Goal: Share content

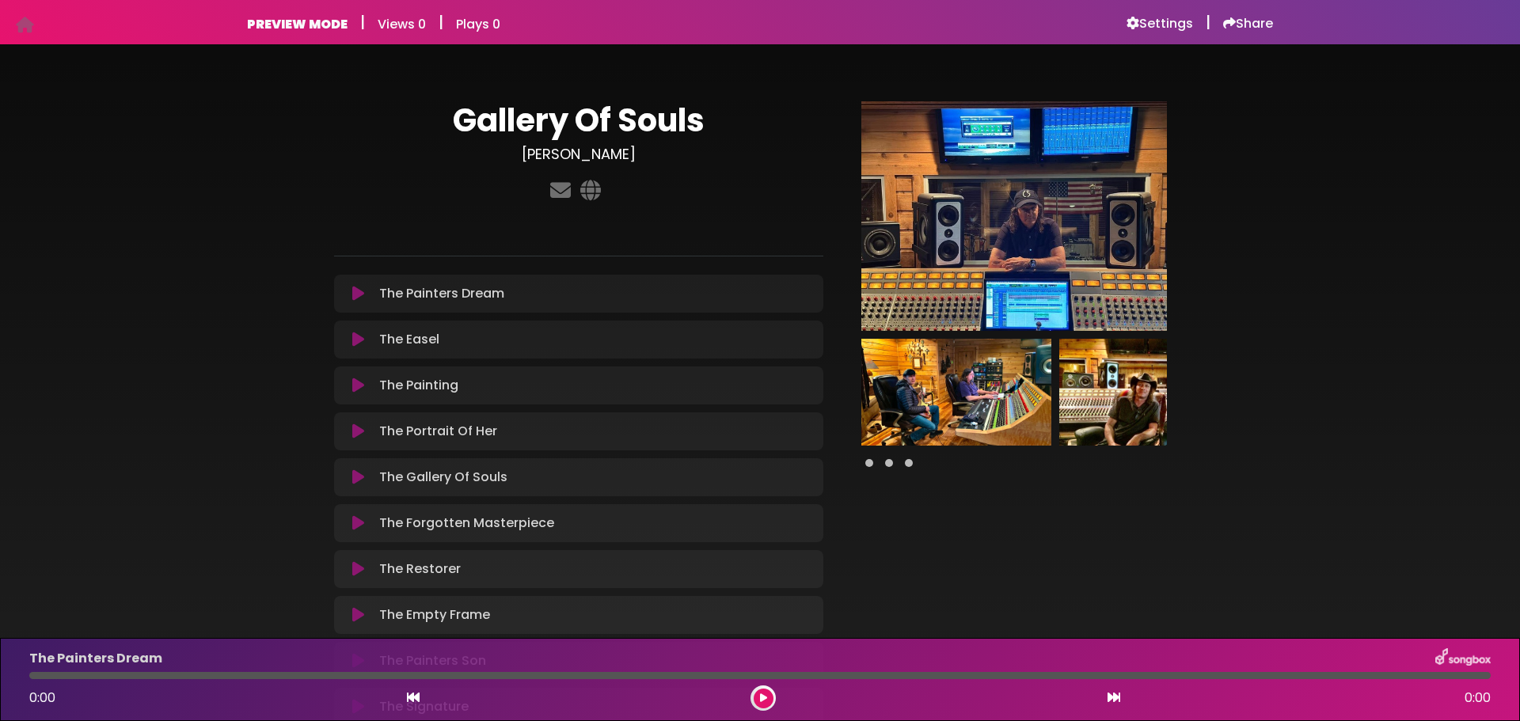
click at [361, 298] on icon at bounding box center [358, 294] width 12 height 16
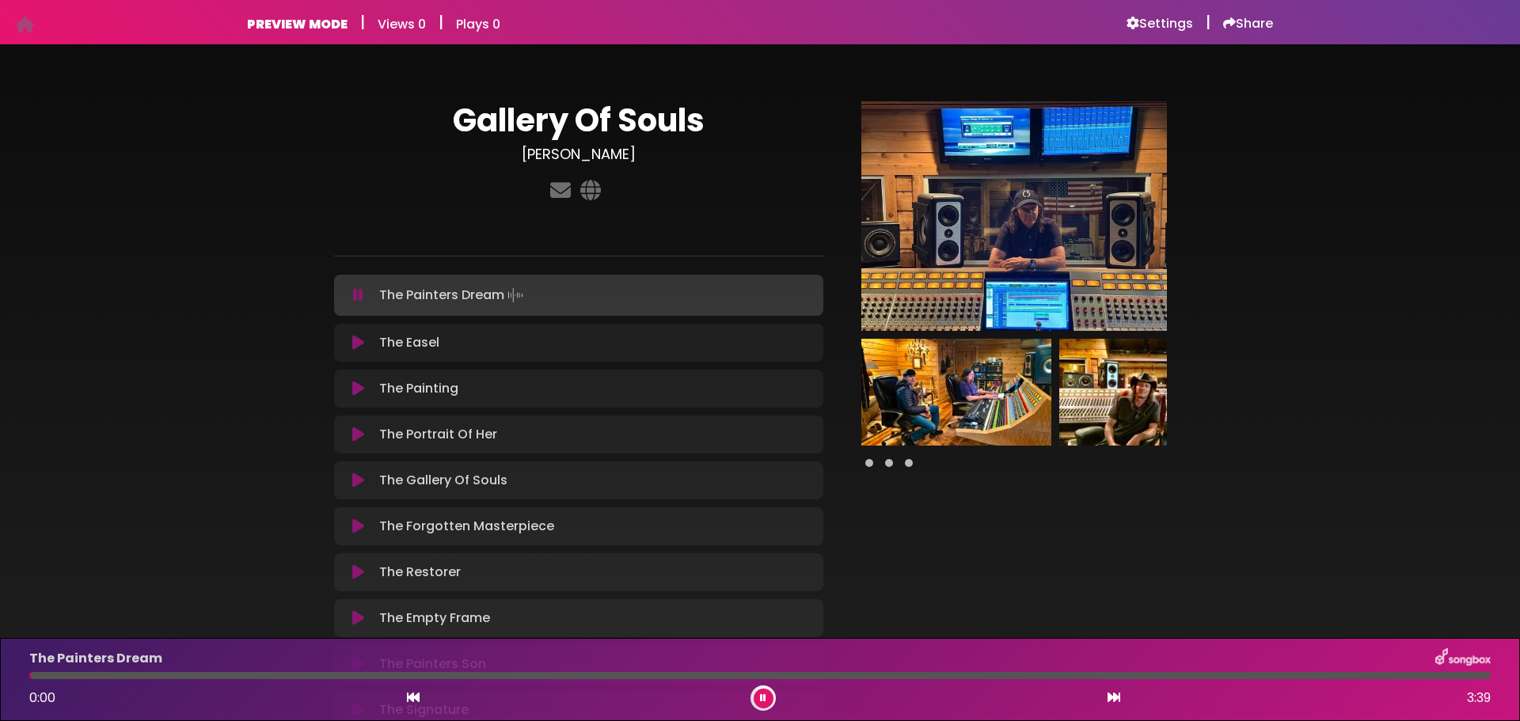
click at [357, 287] on icon at bounding box center [358, 295] width 10 height 16
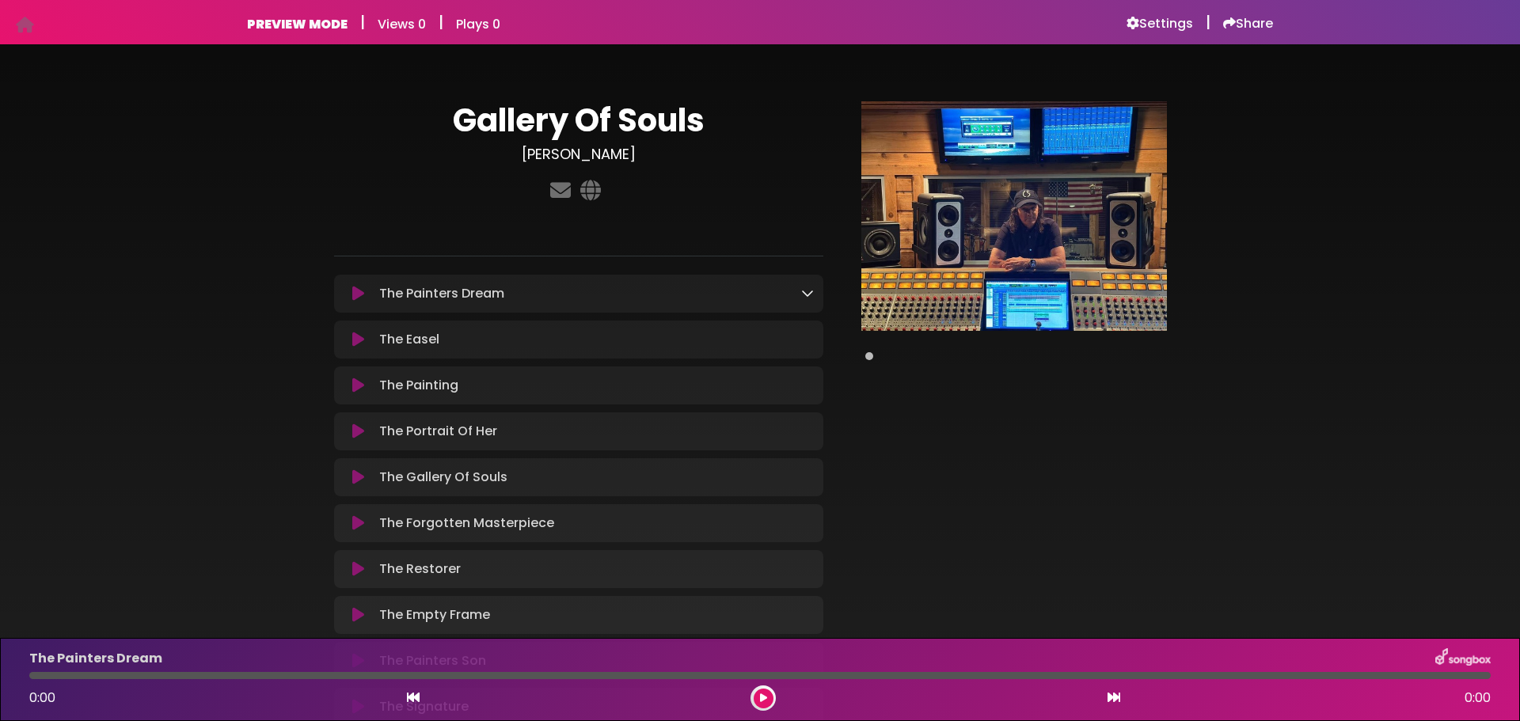
click at [810, 293] on icon at bounding box center [807, 293] width 13 height 13
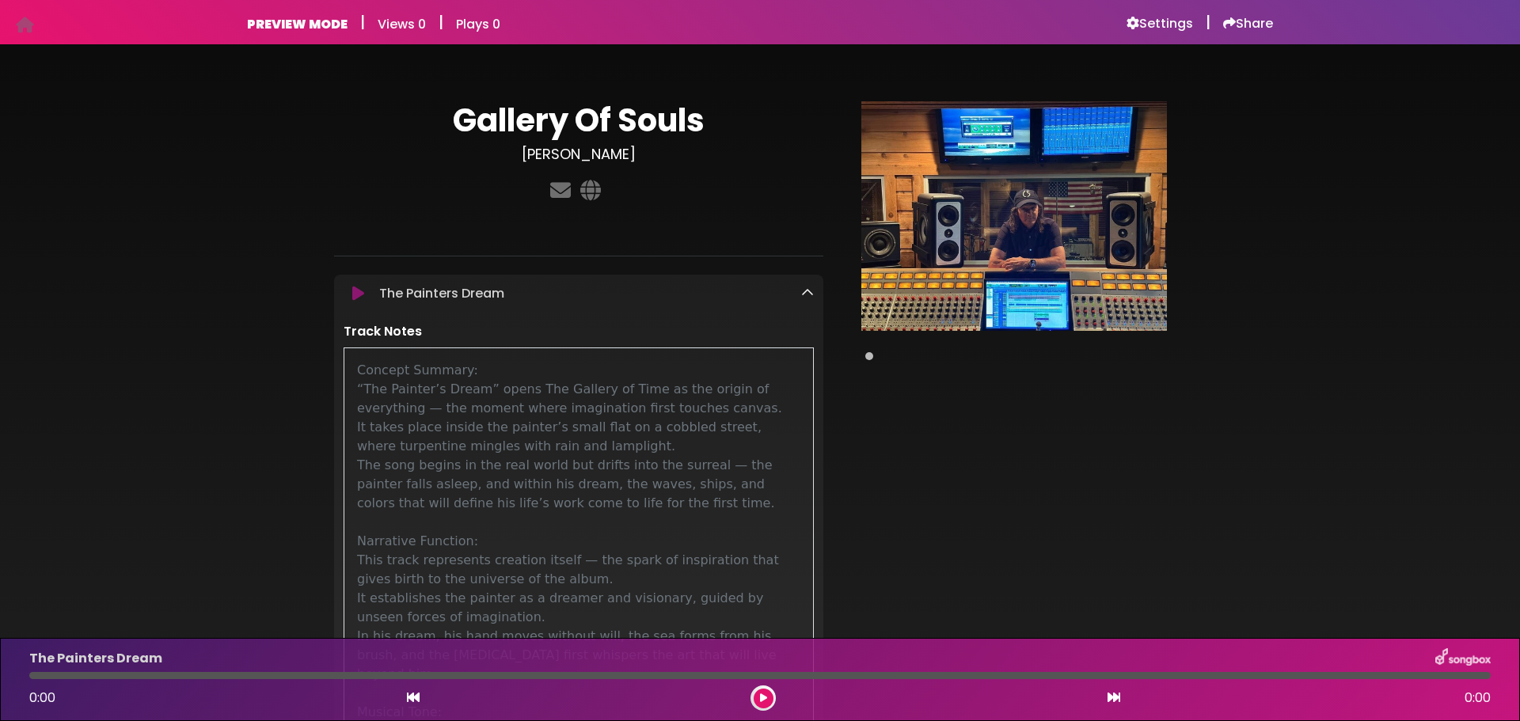
click at [812, 291] on icon at bounding box center [807, 293] width 13 height 13
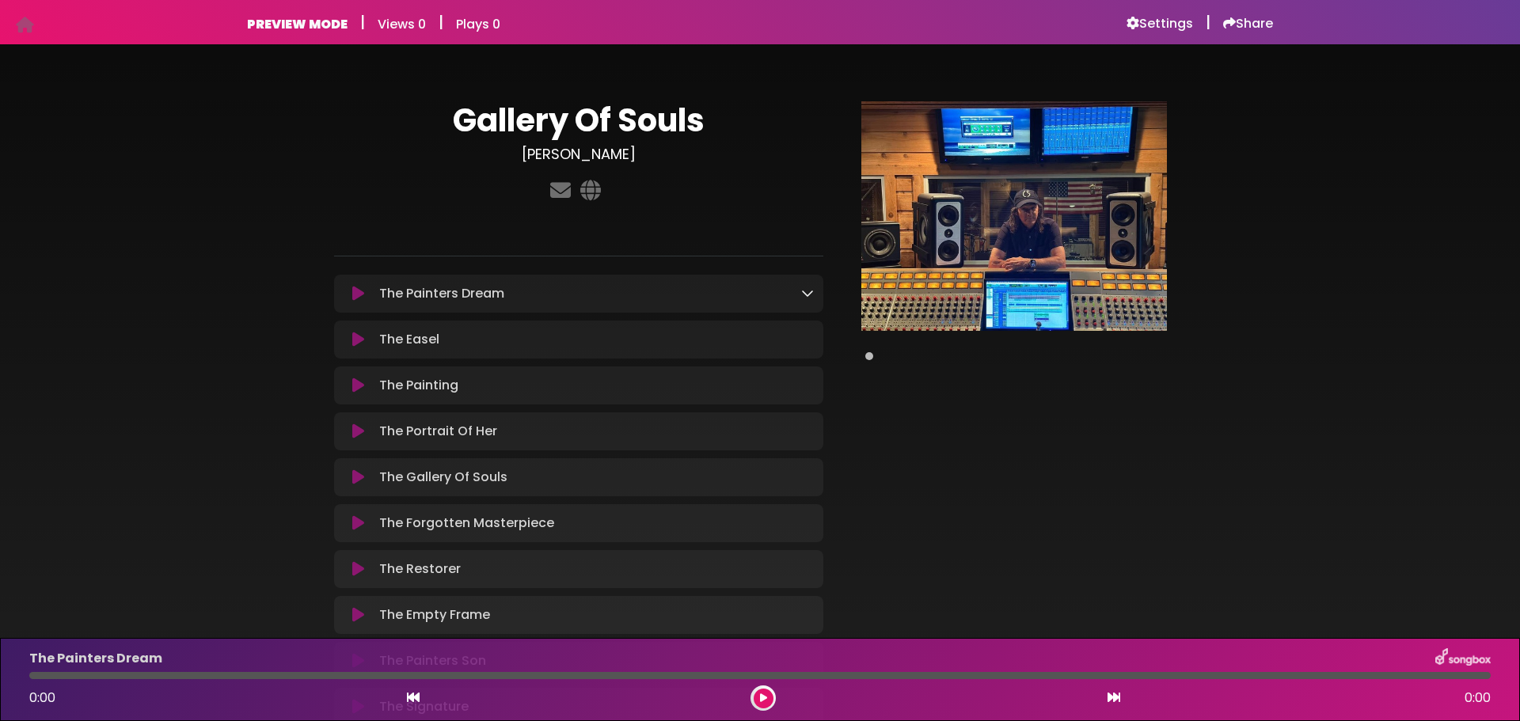
click at [352, 291] on icon at bounding box center [358, 294] width 12 height 16
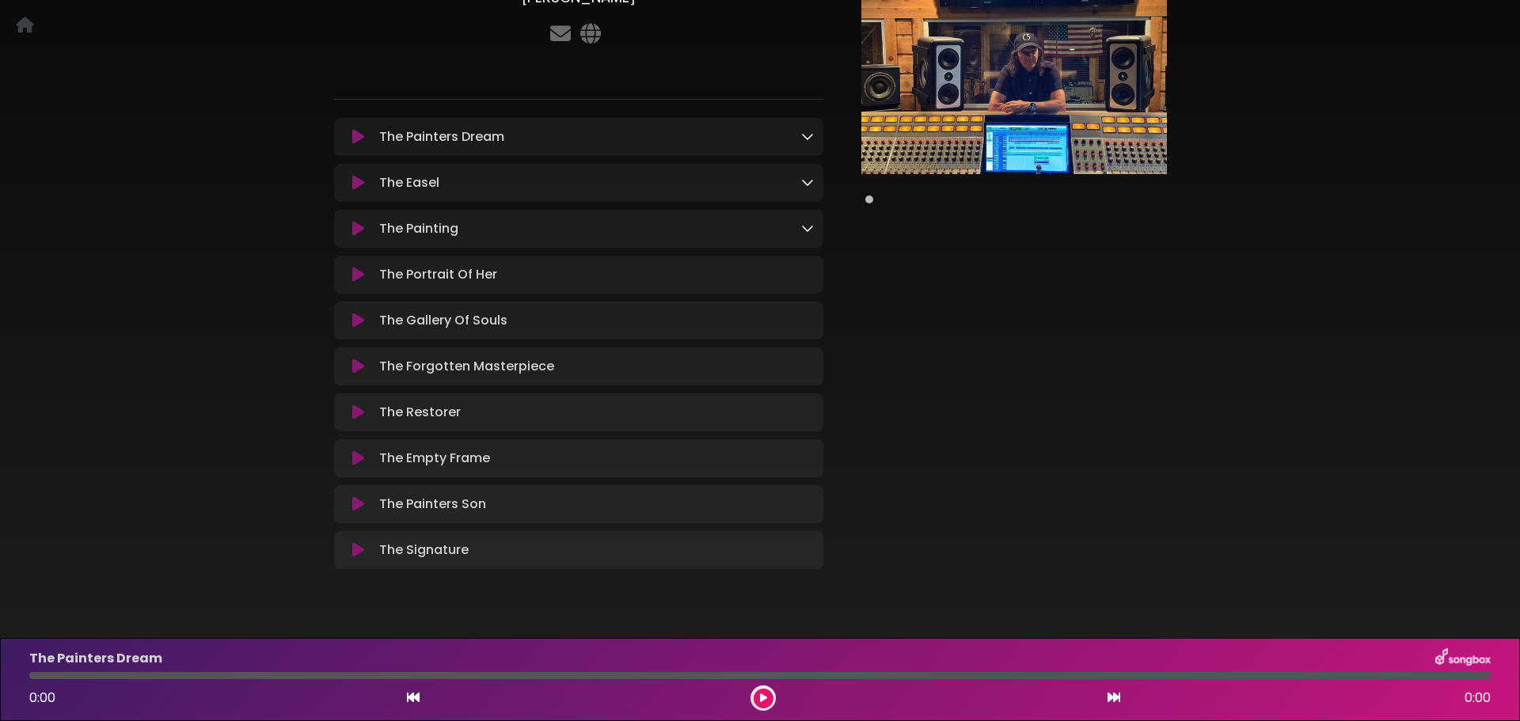
scroll to position [158, 0]
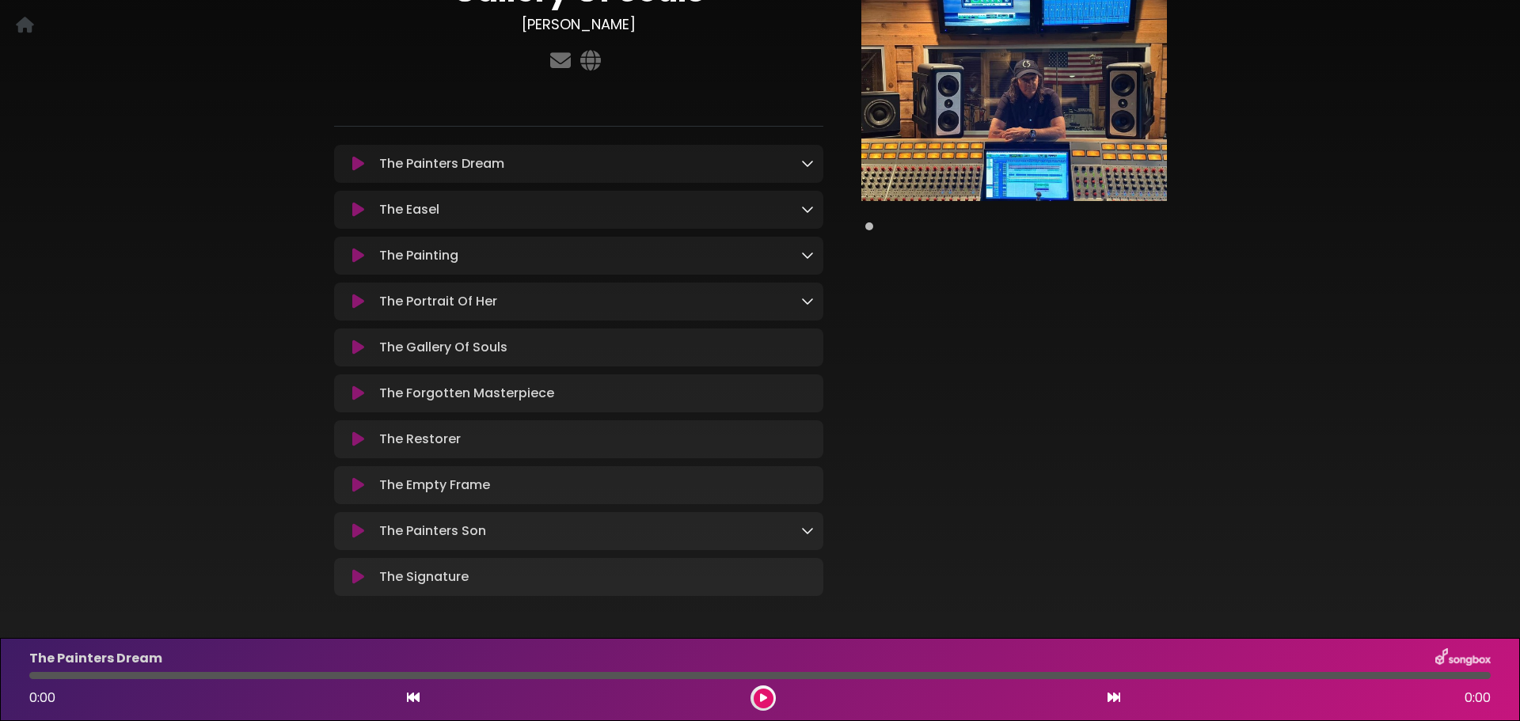
scroll to position [158, 0]
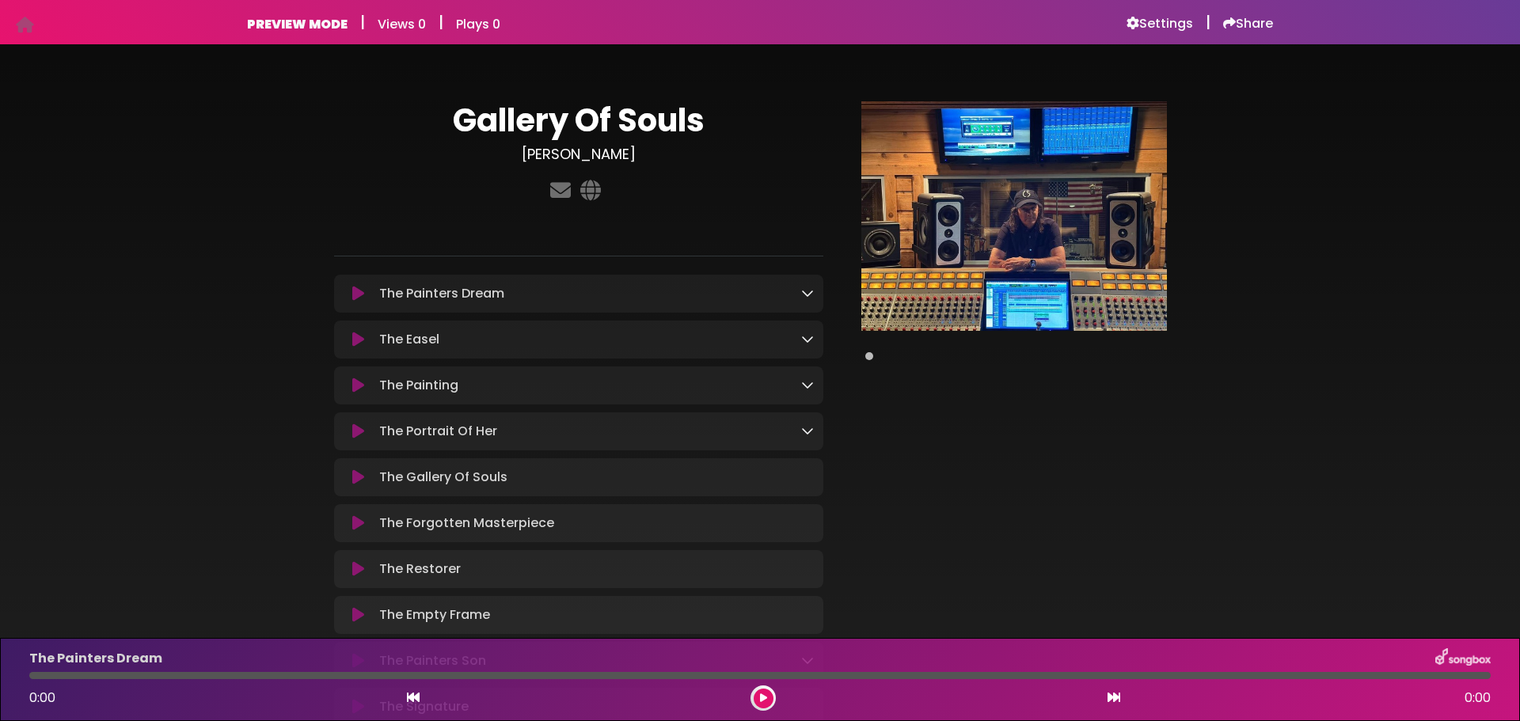
click at [802, 475] on div "The Gallery Of Souls Loading Track..." at bounding box center [593, 477] width 440 height 19
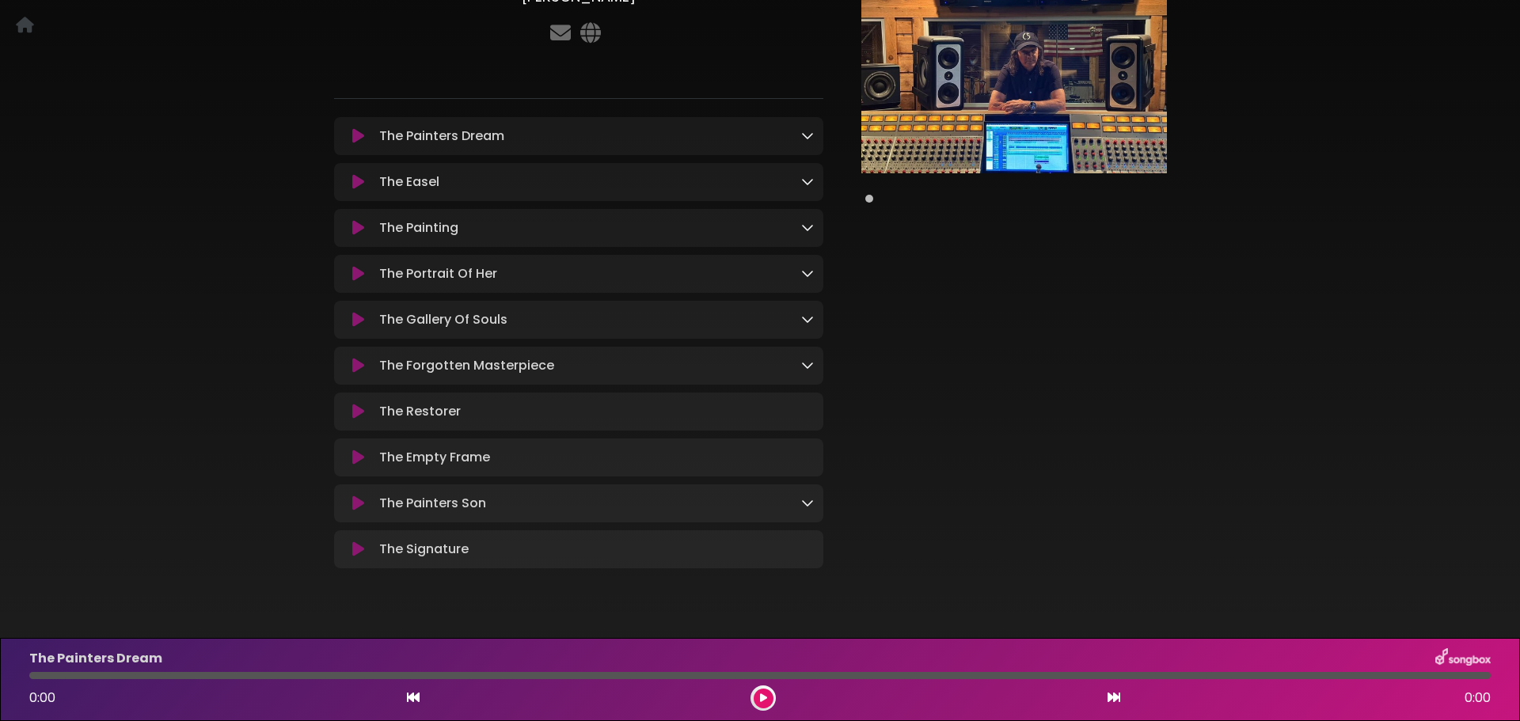
scroll to position [158, 0]
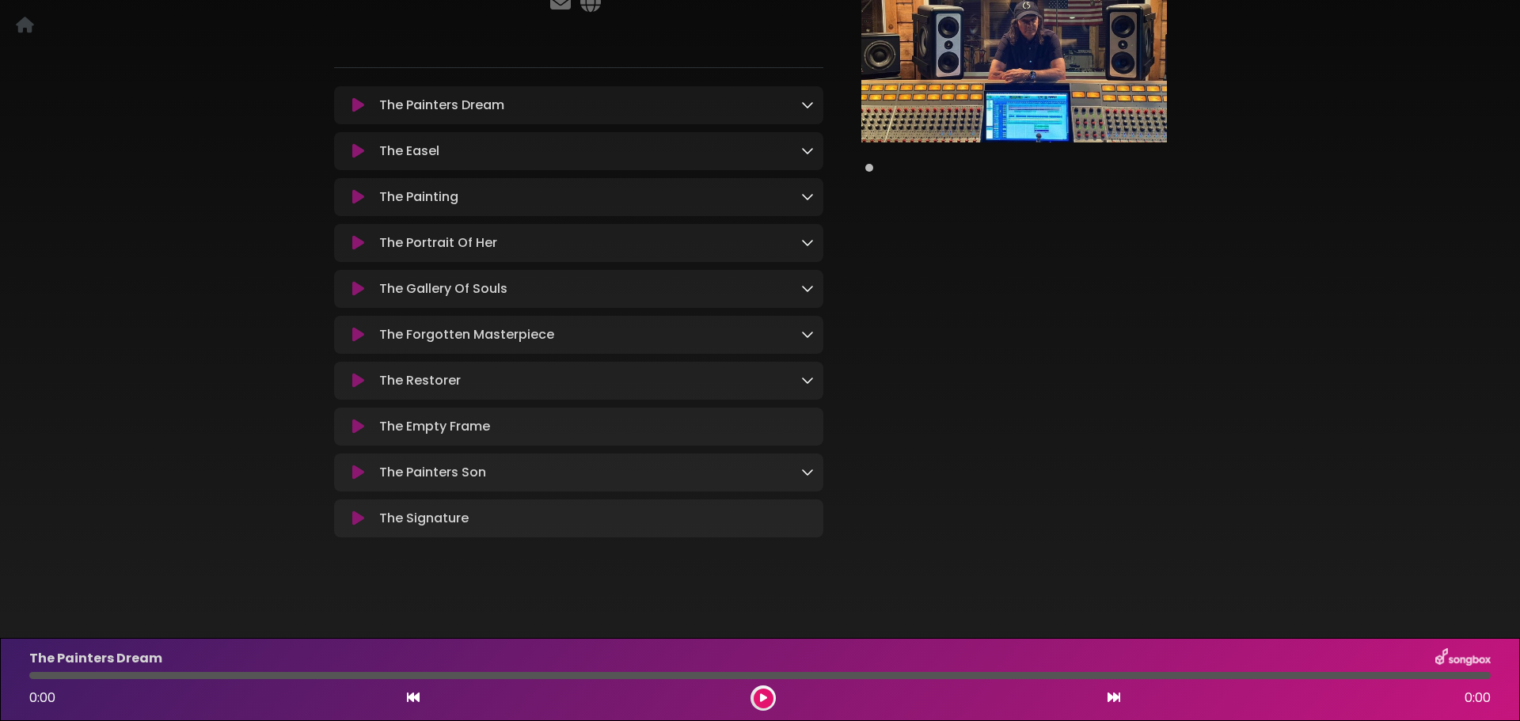
scroll to position [195, 0]
click at [356, 421] on icon at bounding box center [358, 427] width 12 height 16
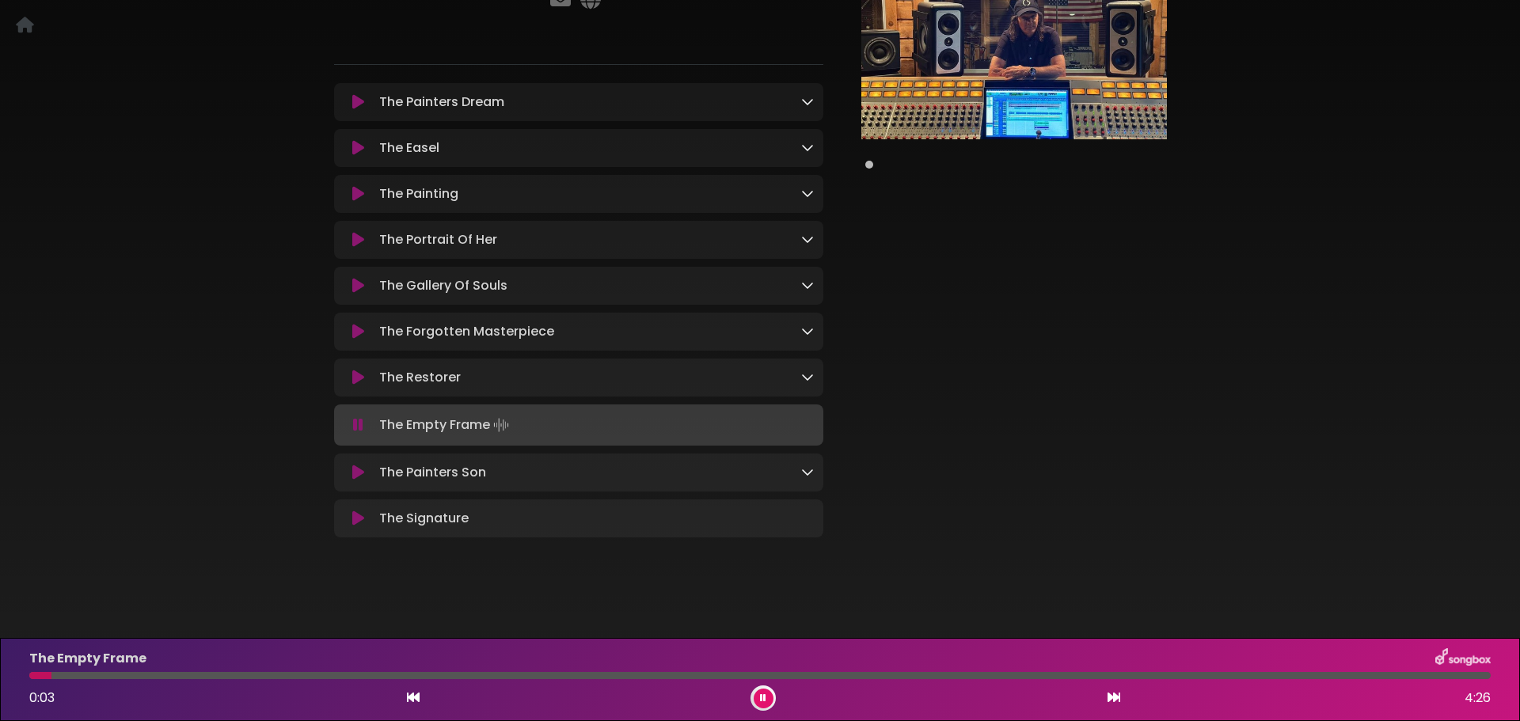
click at [360, 425] on icon at bounding box center [358, 425] width 10 height 16
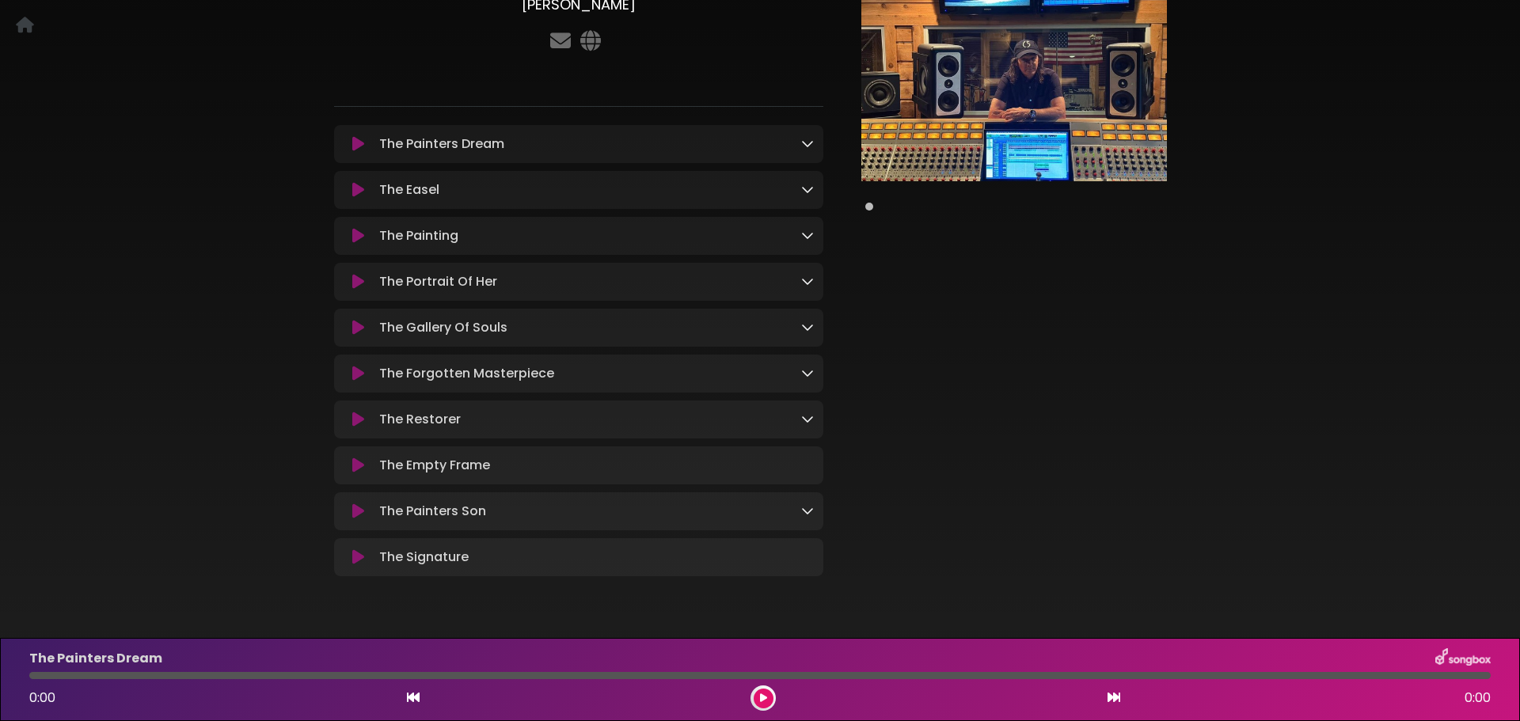
scroll to position [195, 0]
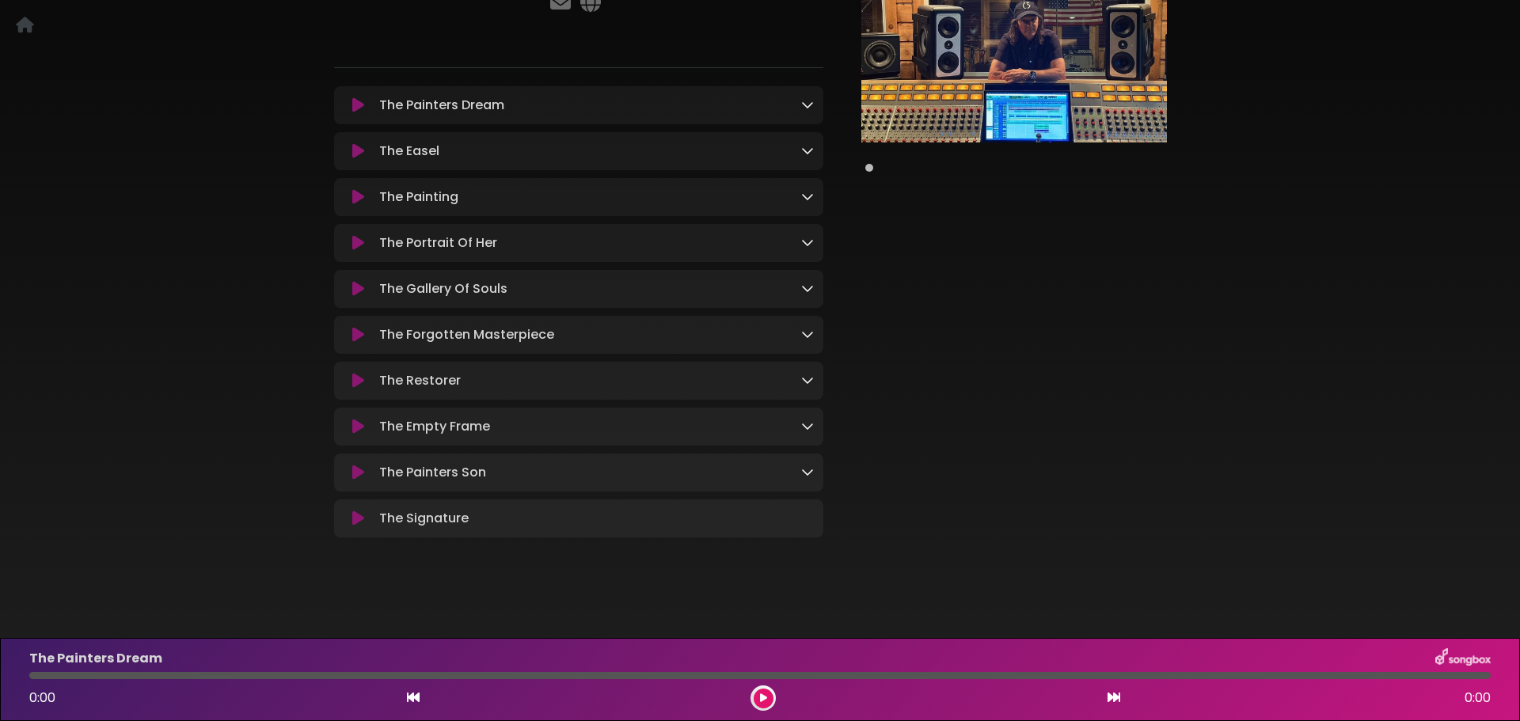
scroll to position [196, 0]
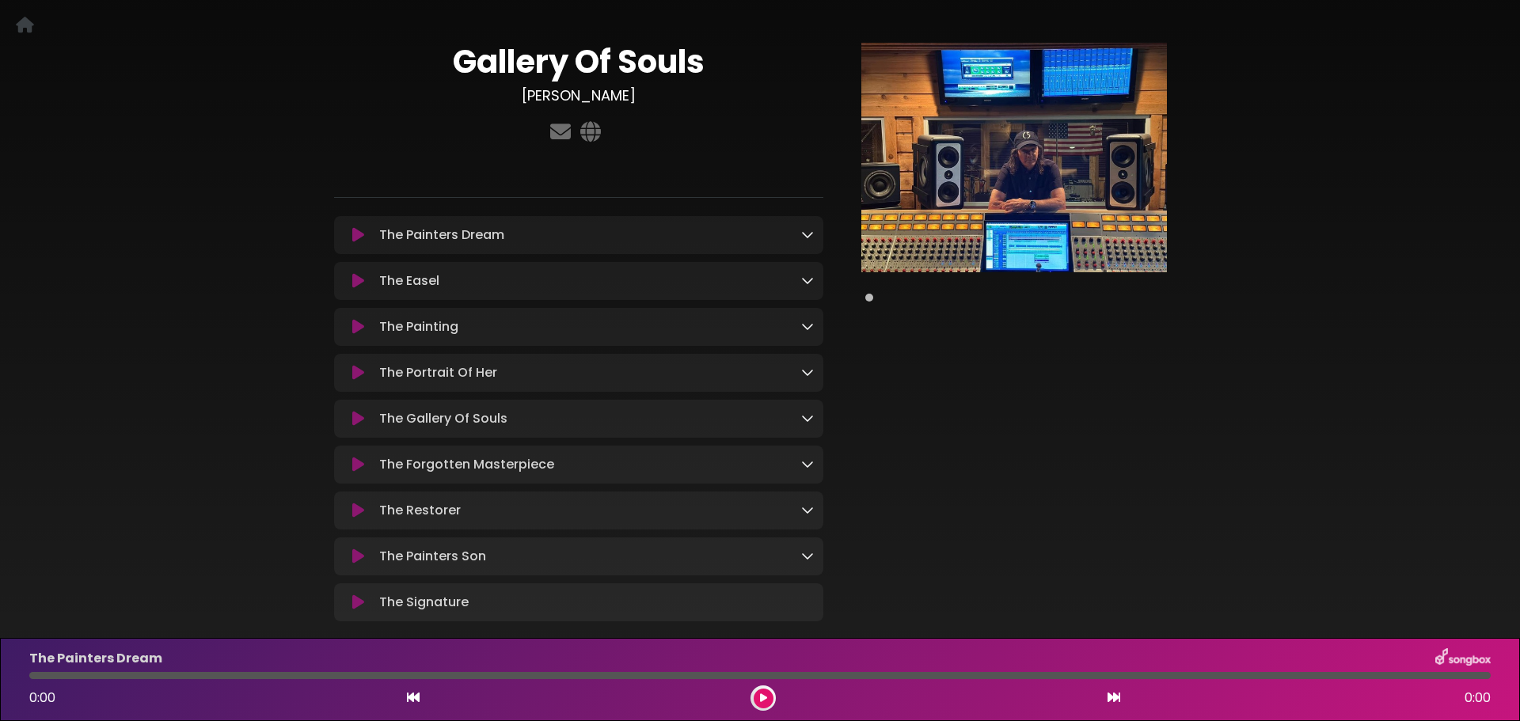
scroll to position [149, 0]
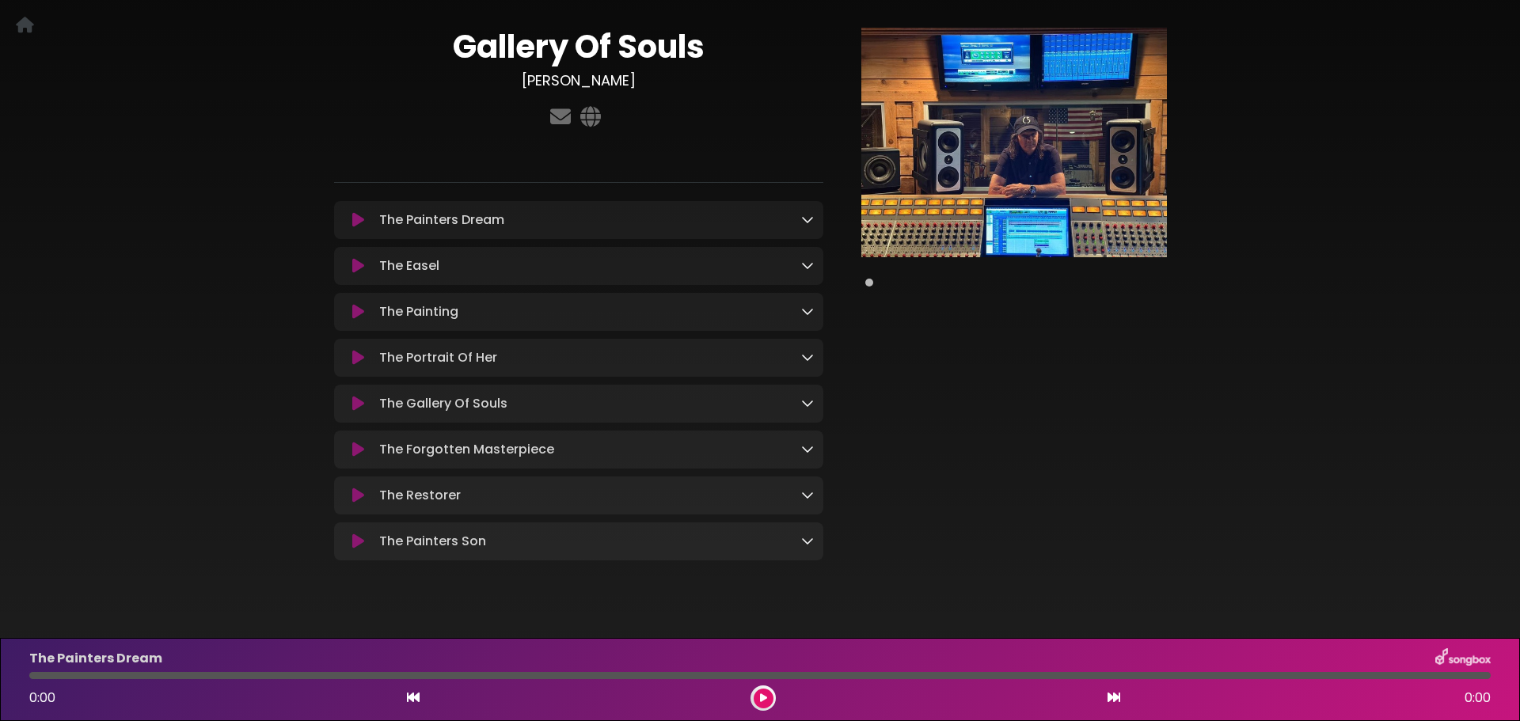
scroll to position [24, 0]
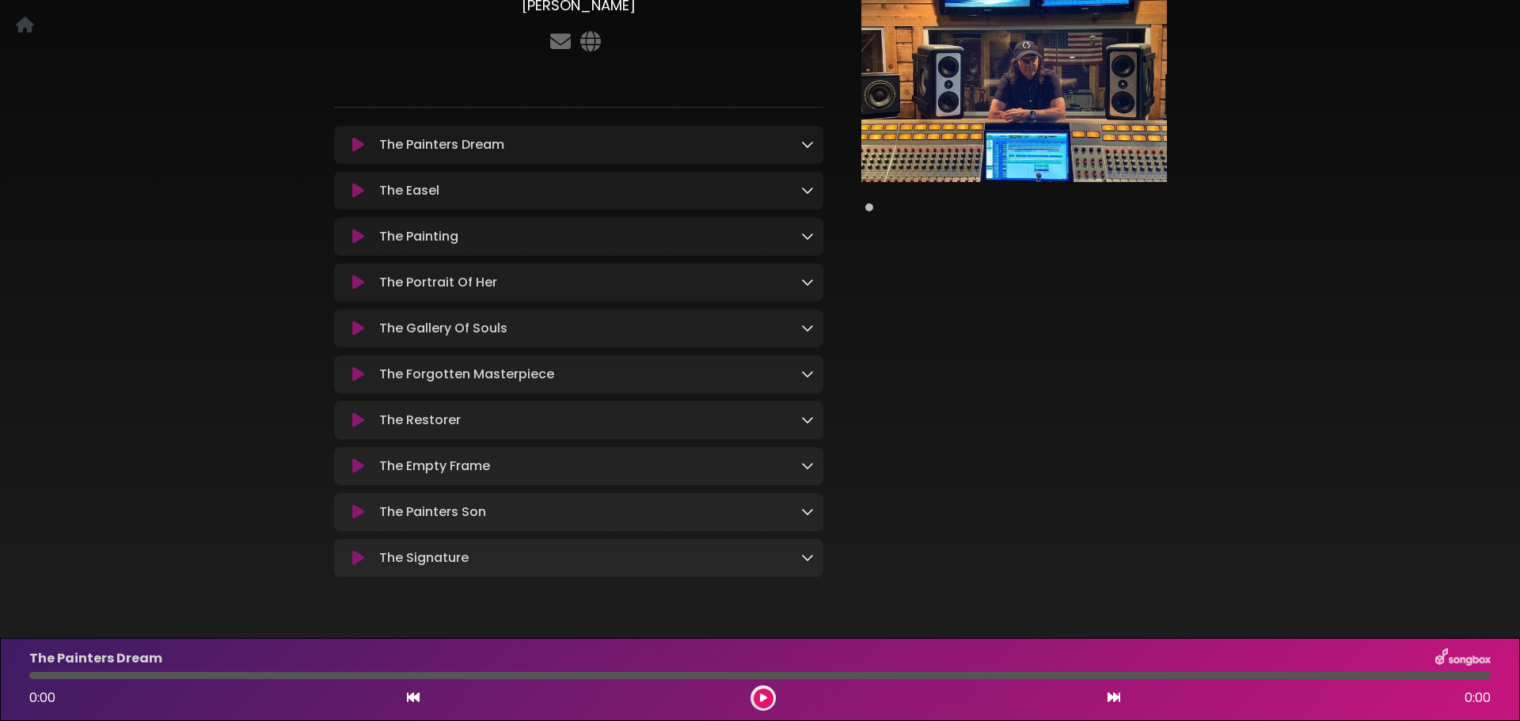
scroll to position [158, 0]
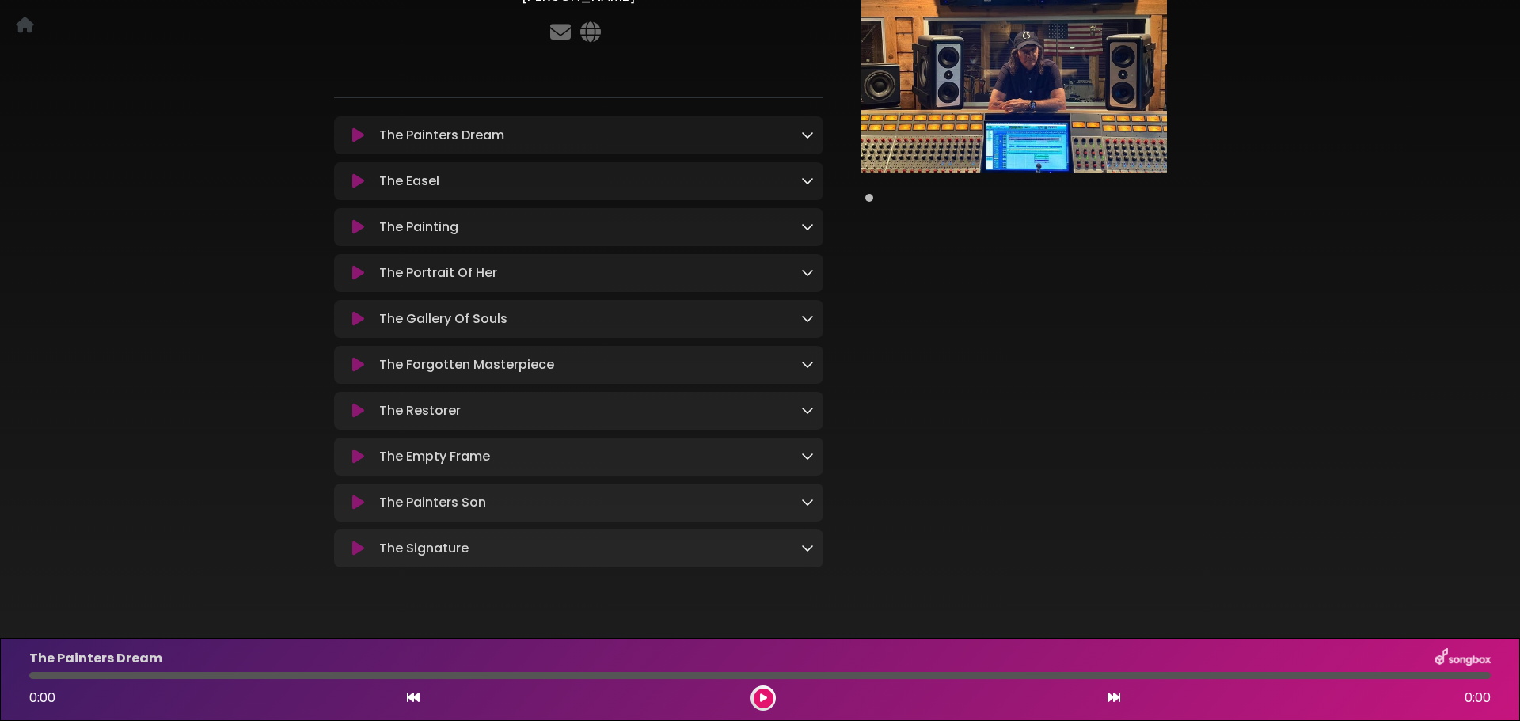
click at [356, 139] on icon at bounding box center [358, 135] width 12 height 16
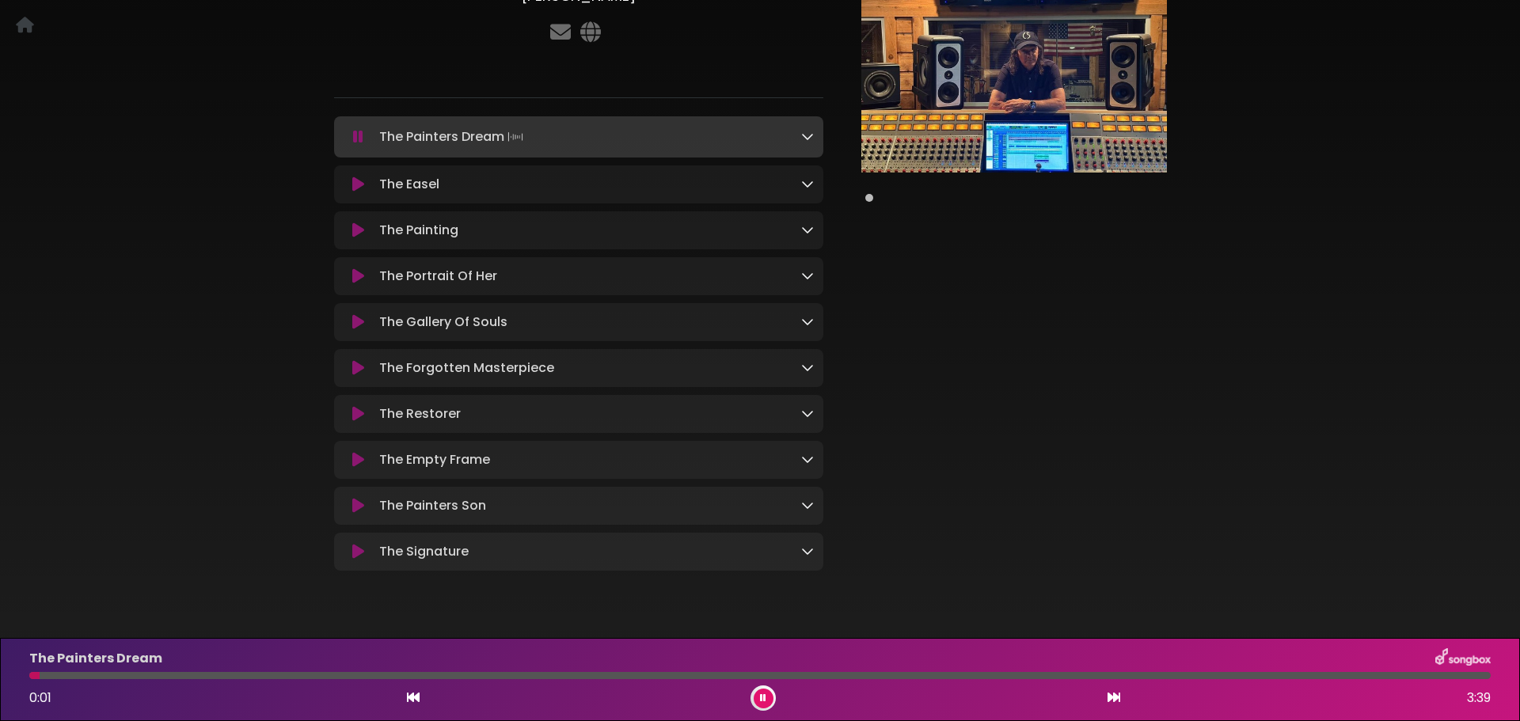
click at [359, 181] on icon at bounding box center [358, 185] width 12 height 16
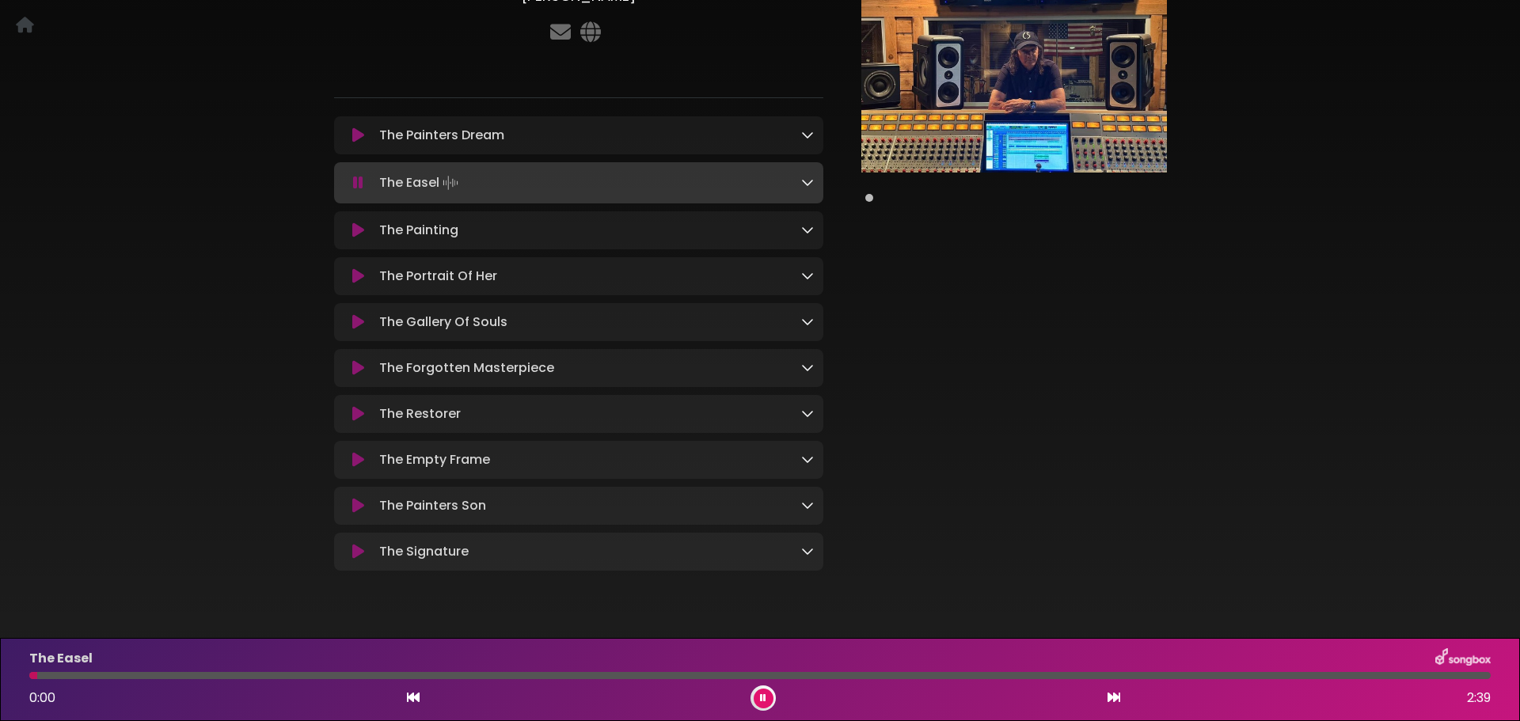
click at [354, 232] on icon at bounding box center [358, 231] width 12 height 16
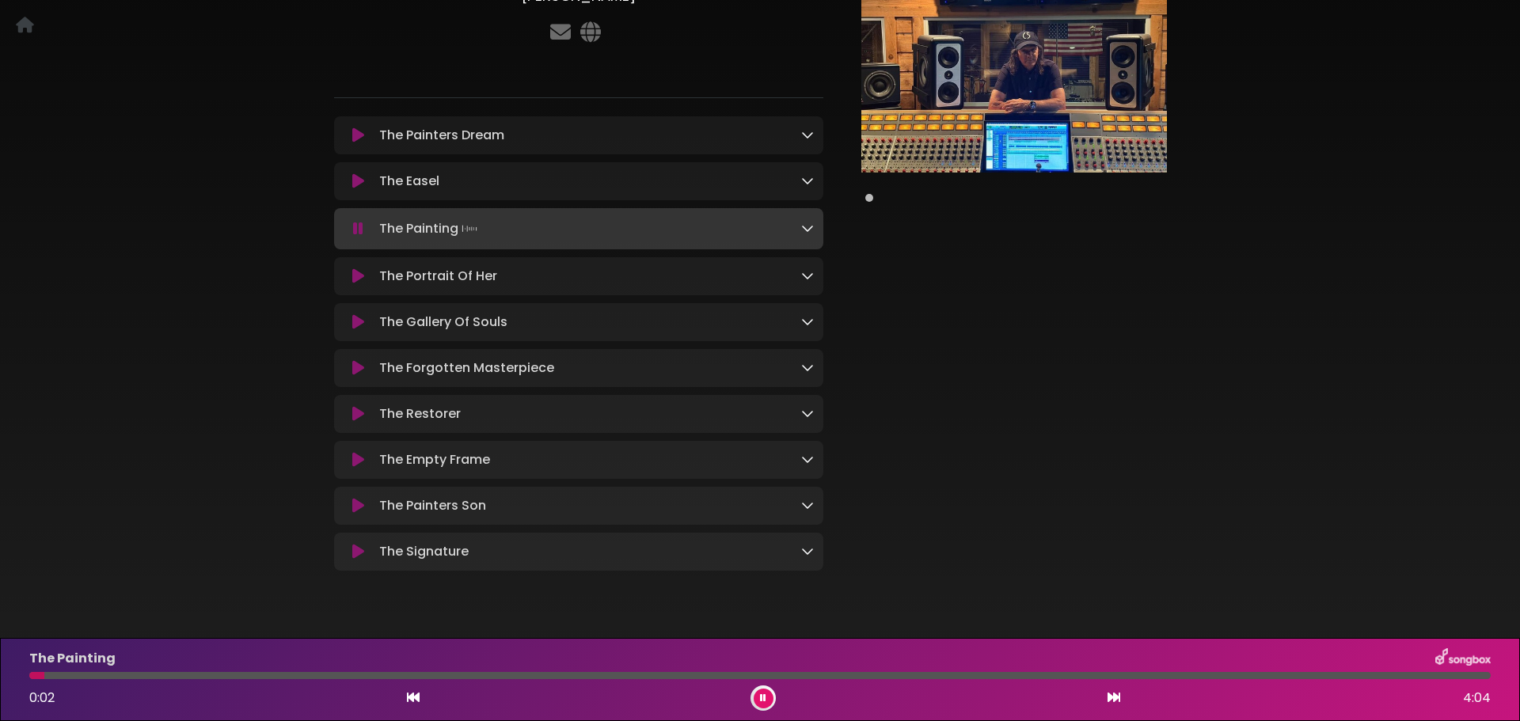
click at [359, 275] on icon at bounding box center [358, 276] width 12 height 16
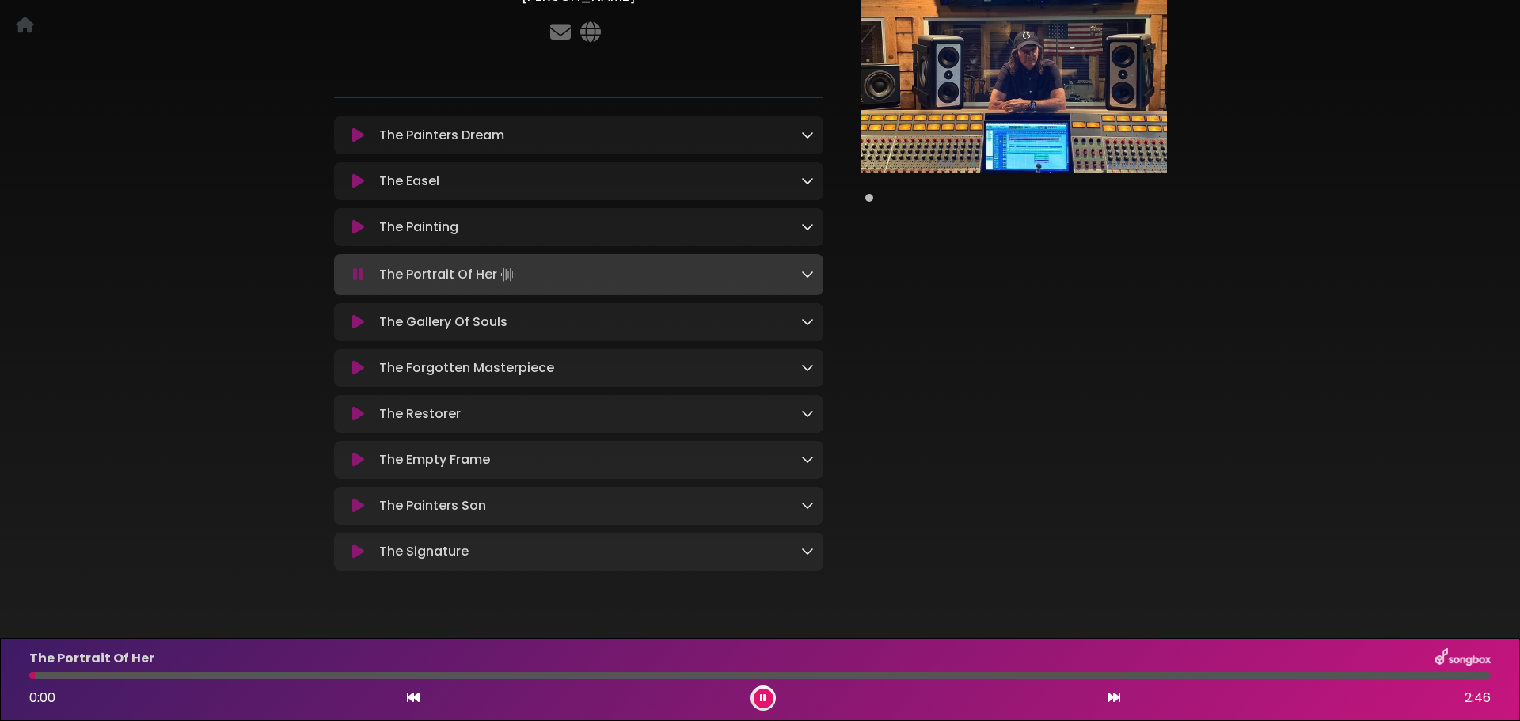
click at [360, 325] on icon at bounding box center [358, 322] width 12 height 16
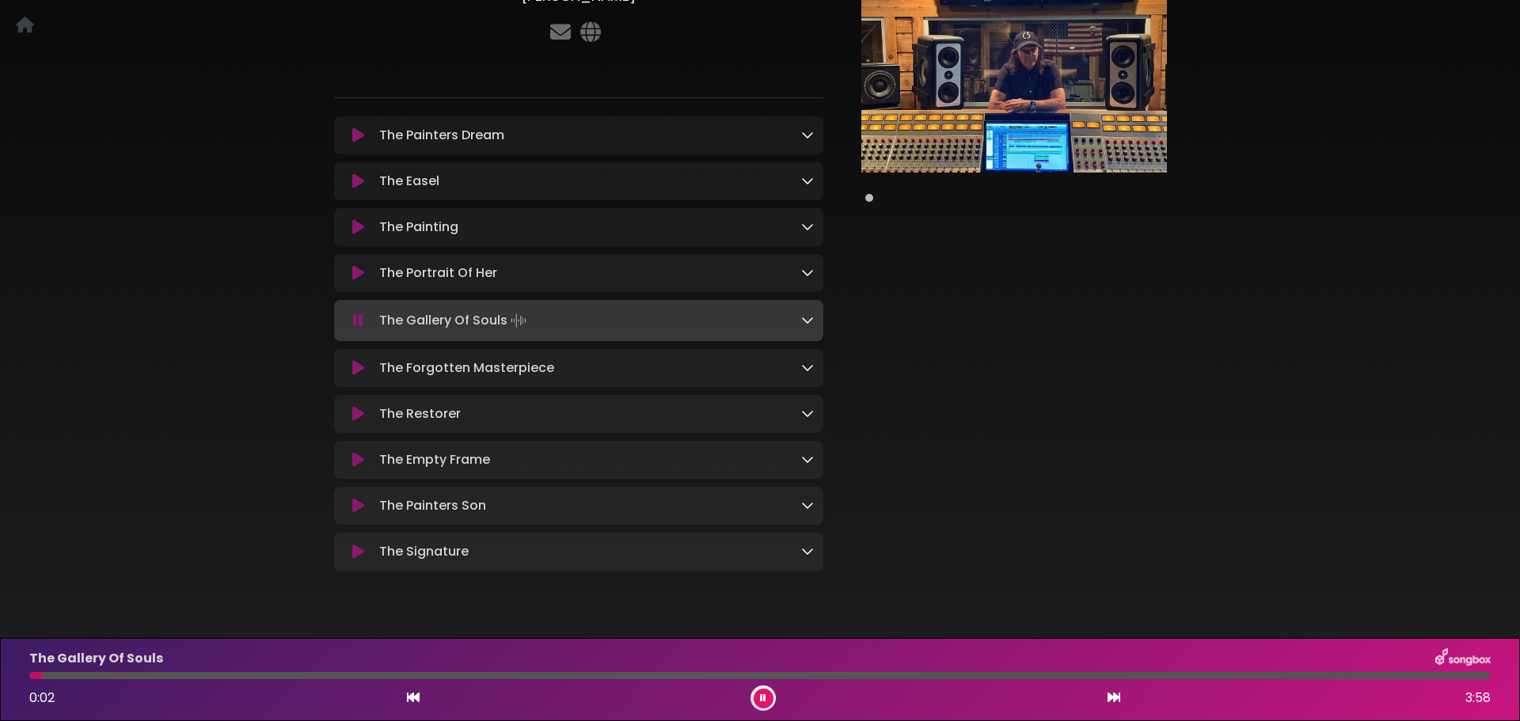
click at [352, 370] on button at bounding box center [358, 368] width 29 height 16
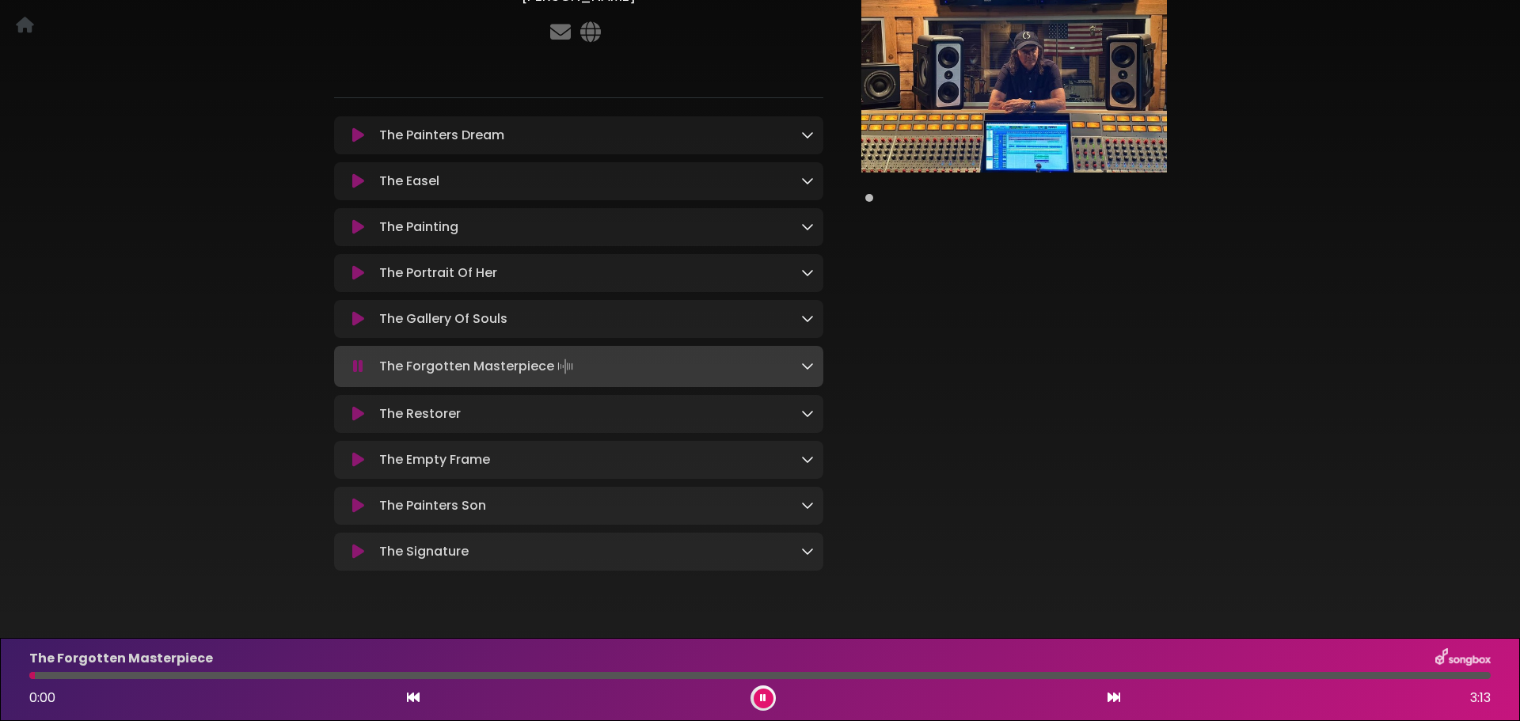
click at [351, 320] on button at bounding box center [358, 319] width 29 height 16
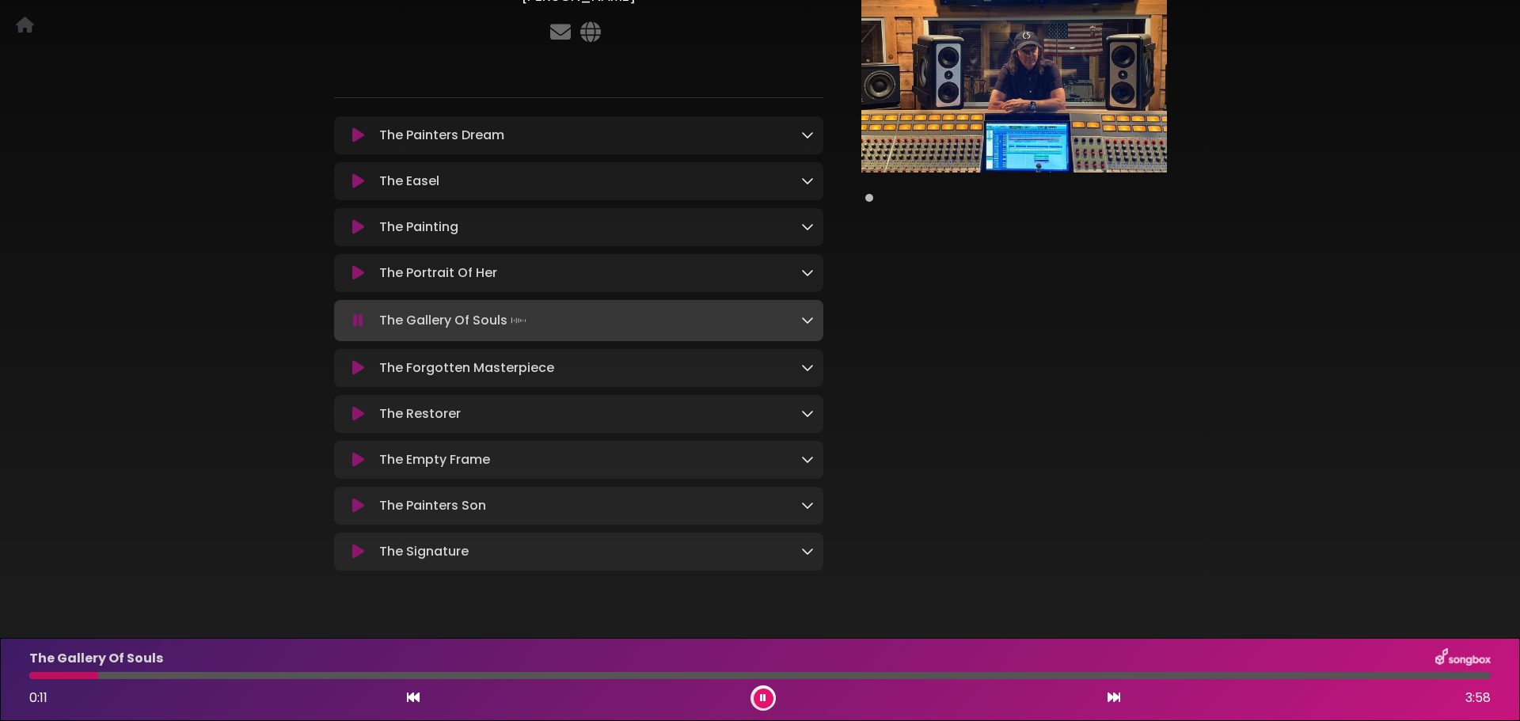
click at [361, 370] on icon at bounding box center [358, 368] width 12 height 16
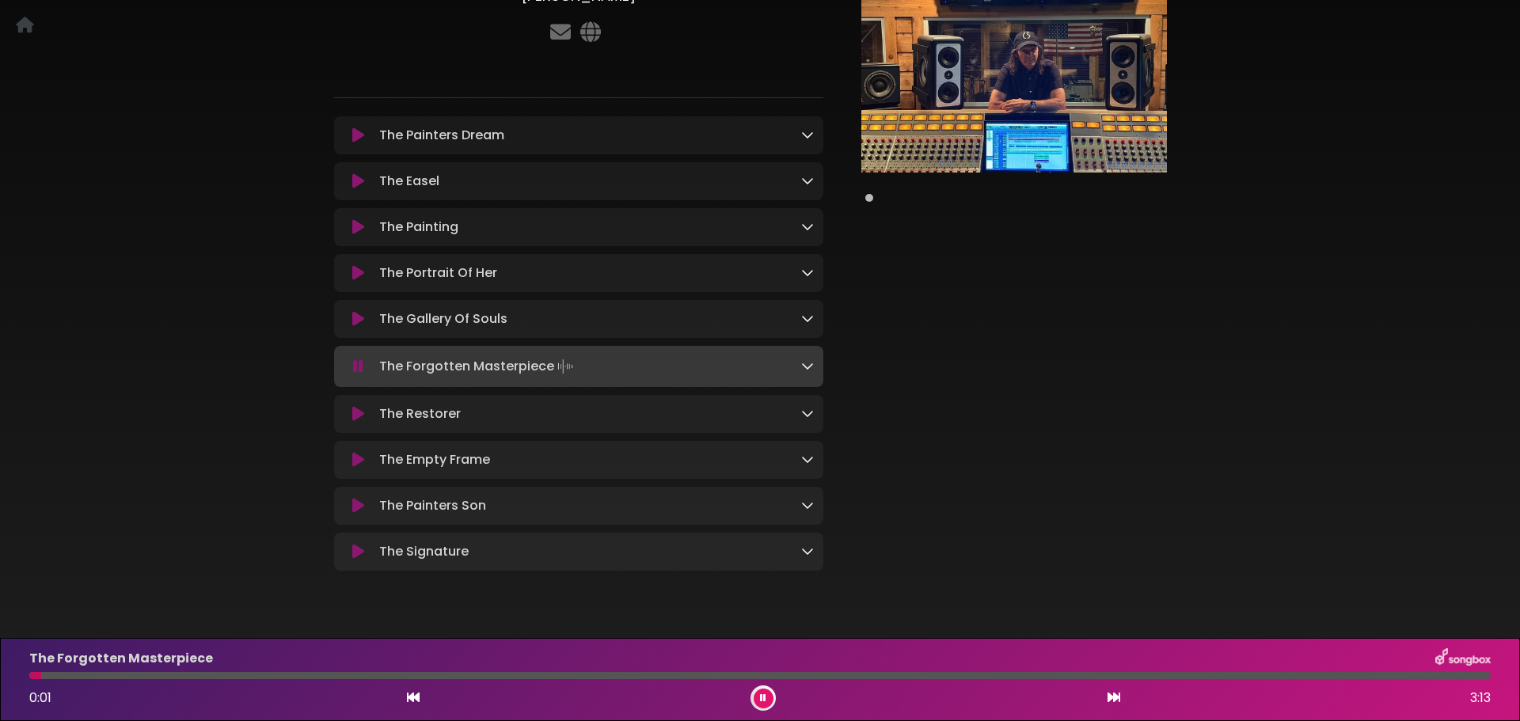
click at [361, 418] on icon at bounding box center [358, 414] width 12 height 16
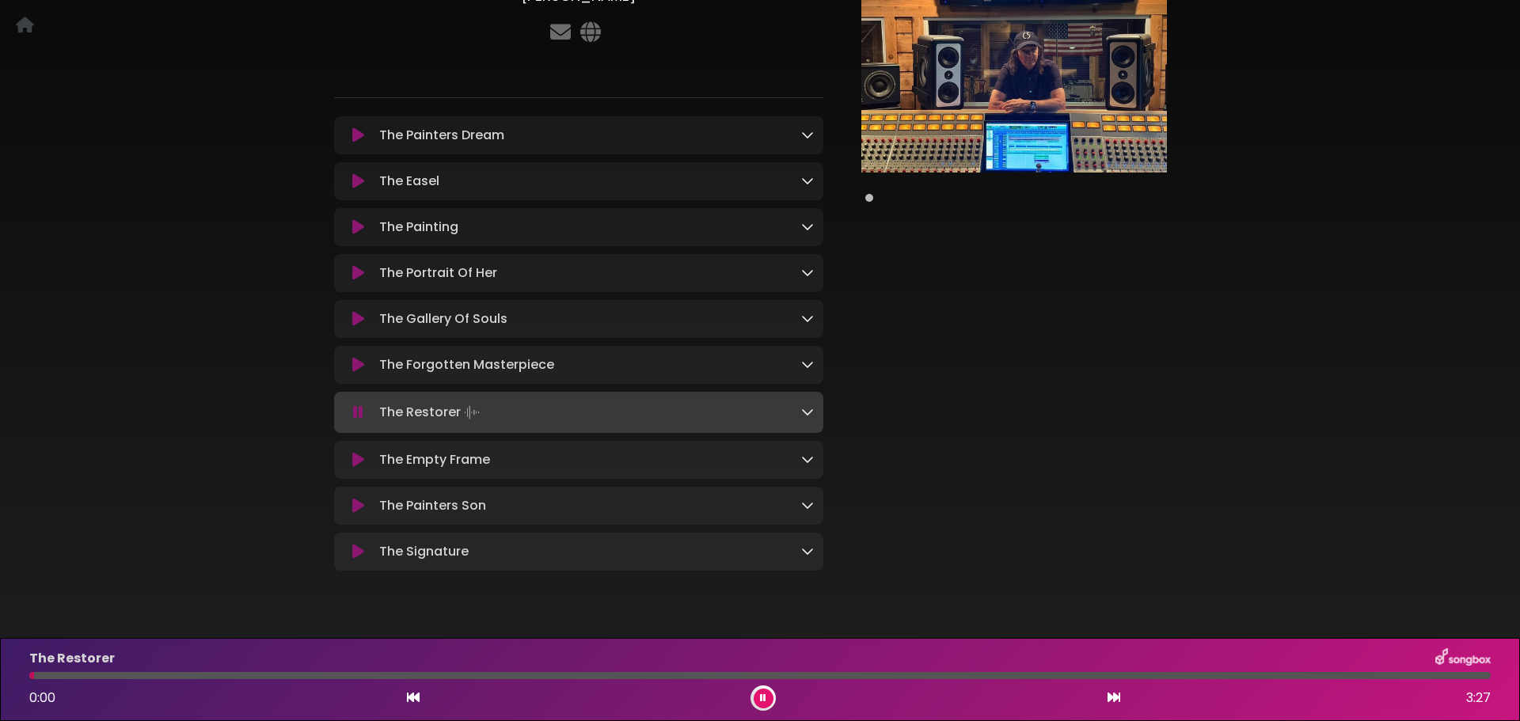
click at [356, 468] on icon at bounding box center [358, 460] width 12 height 16
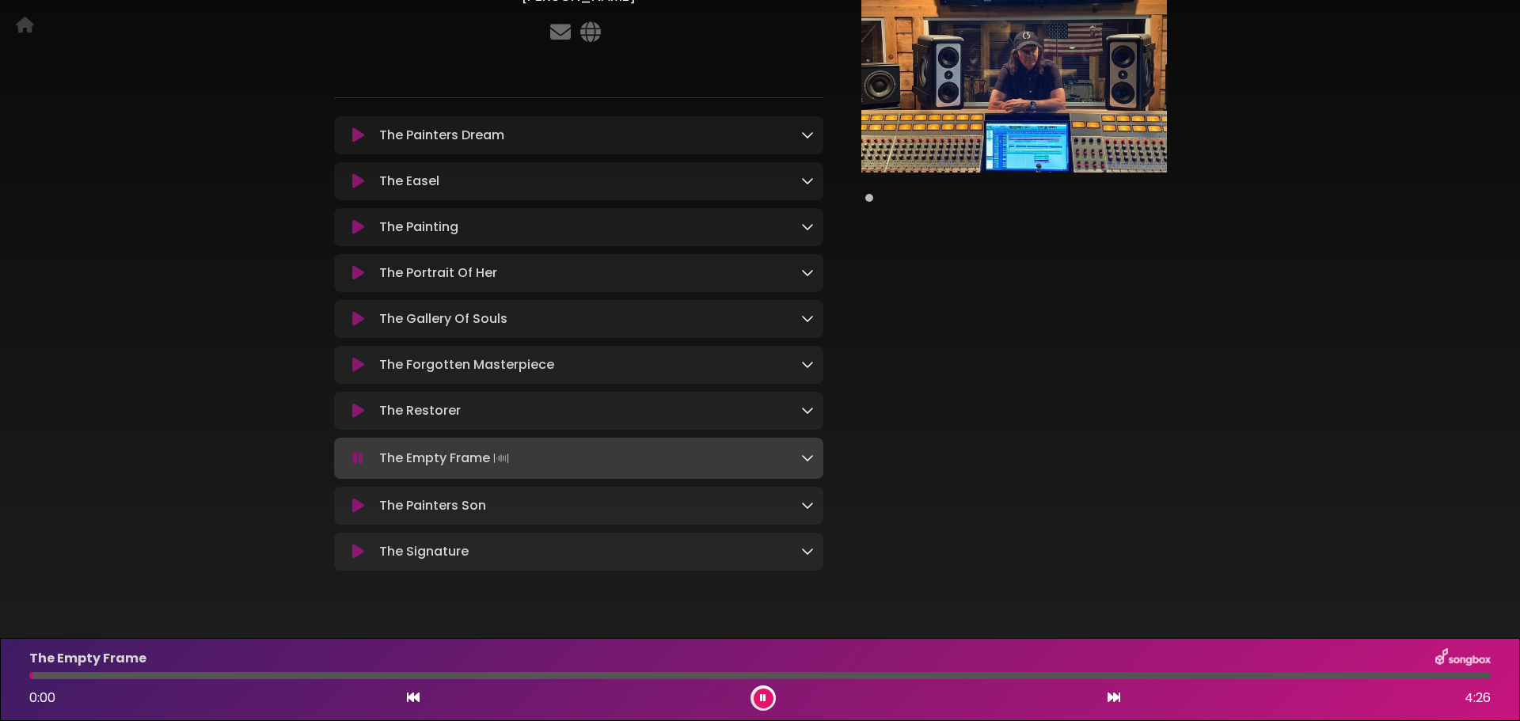
click at [353, 512] on icon at bounding box center [358, 506] width 12 height 16
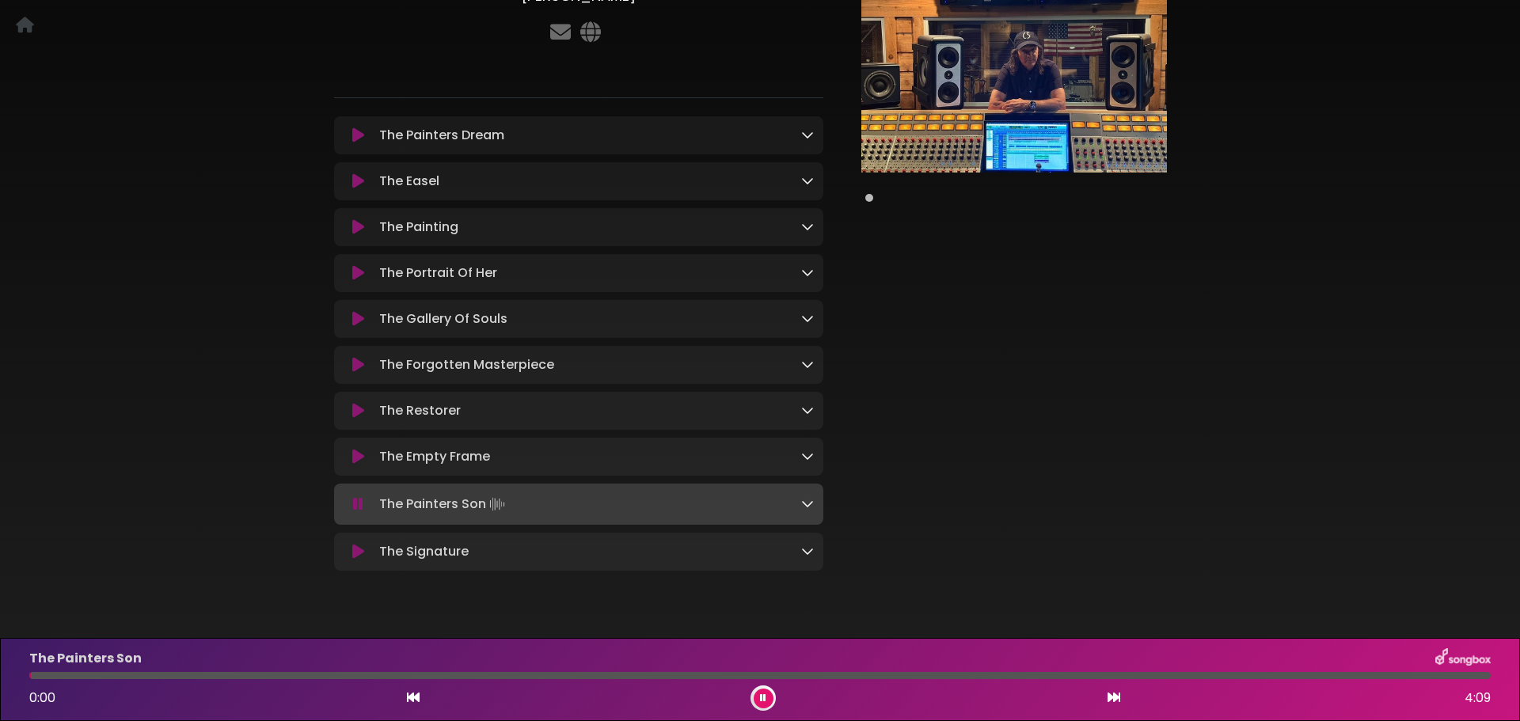
click at [355, 554] on icon at bounding box center [358, 552] width 12 height 16
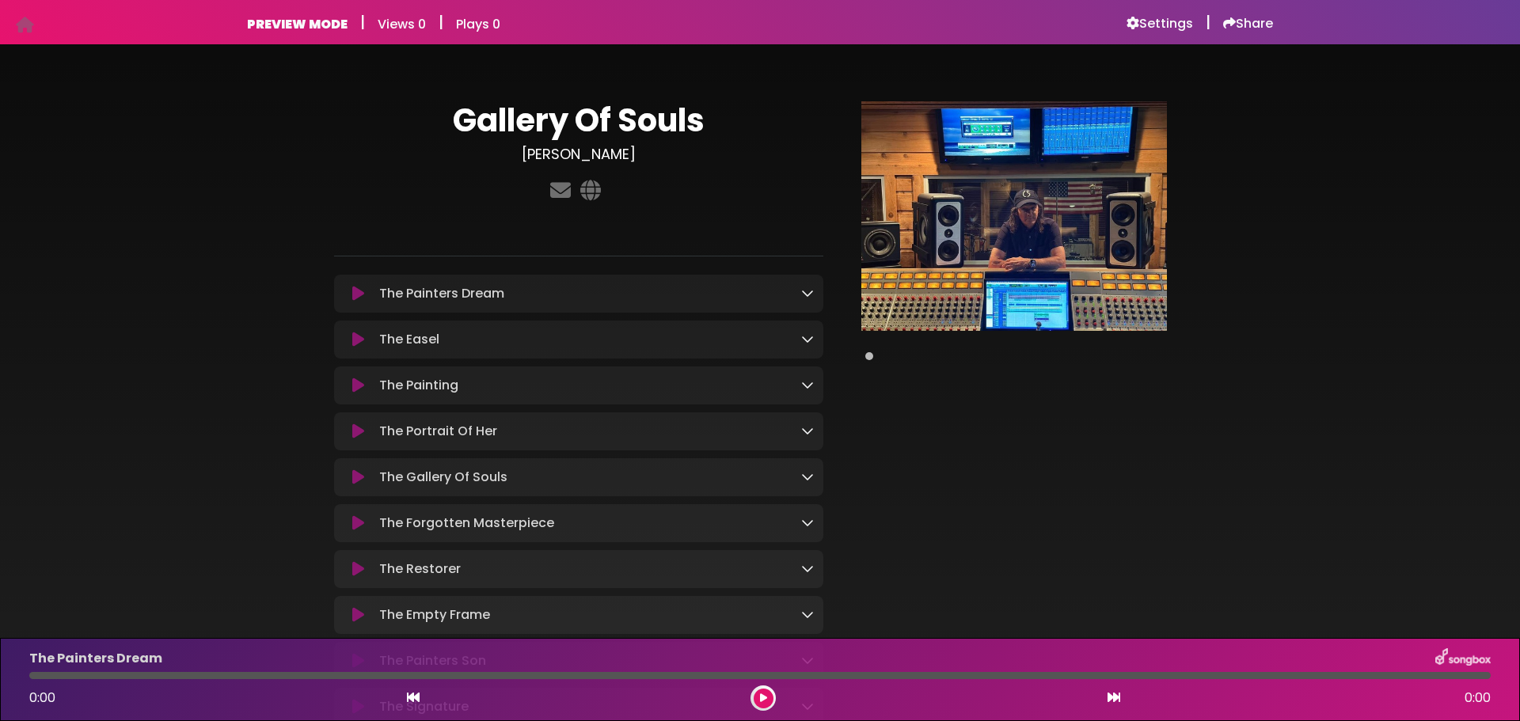
click at [797, 291] on div "The Painters Dream Loading Track..." at bounding box center [593, 293] width 440 height 19
click at [810, 292] on icon at bounding box center [807, 293] width 13 height 13
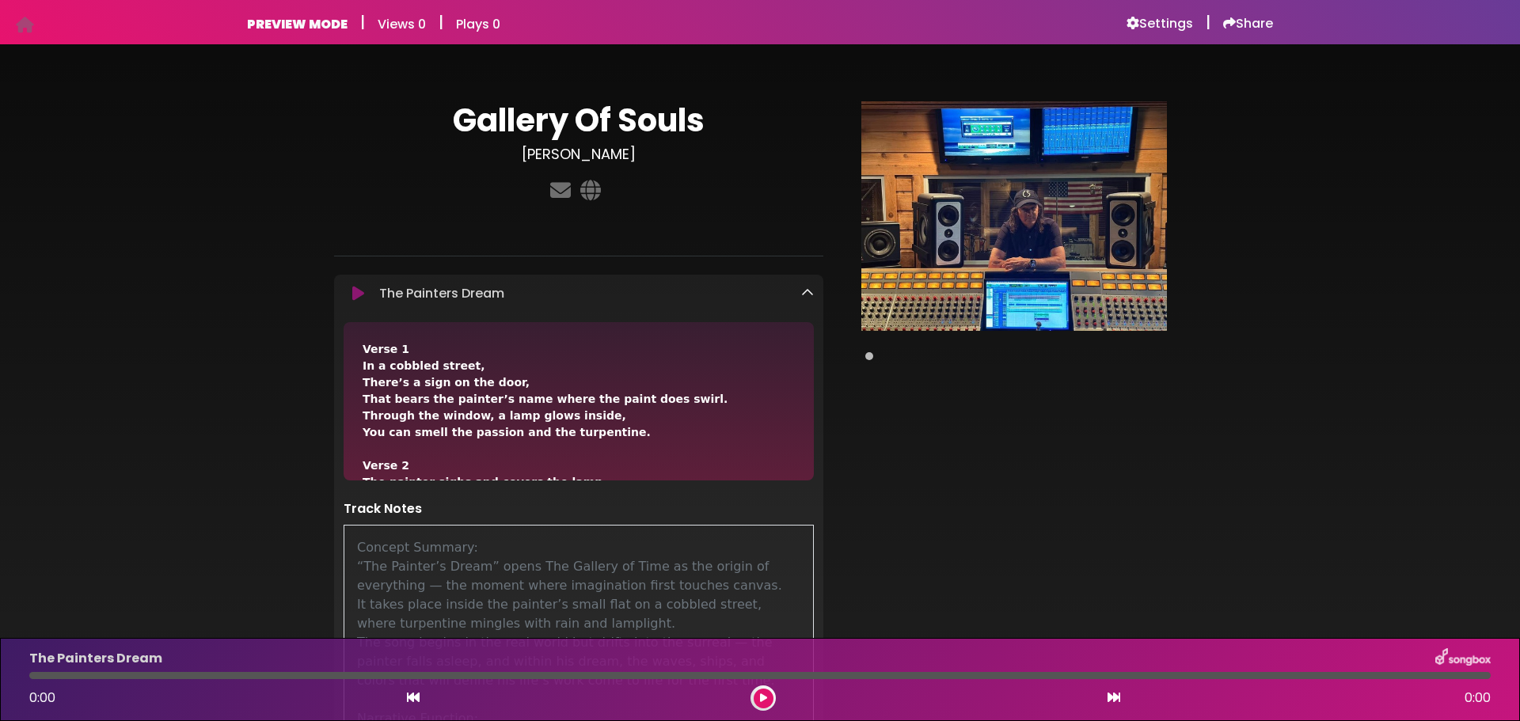
click at [810, 296] on icon at bounding box center [807, 293] width 13 height 13
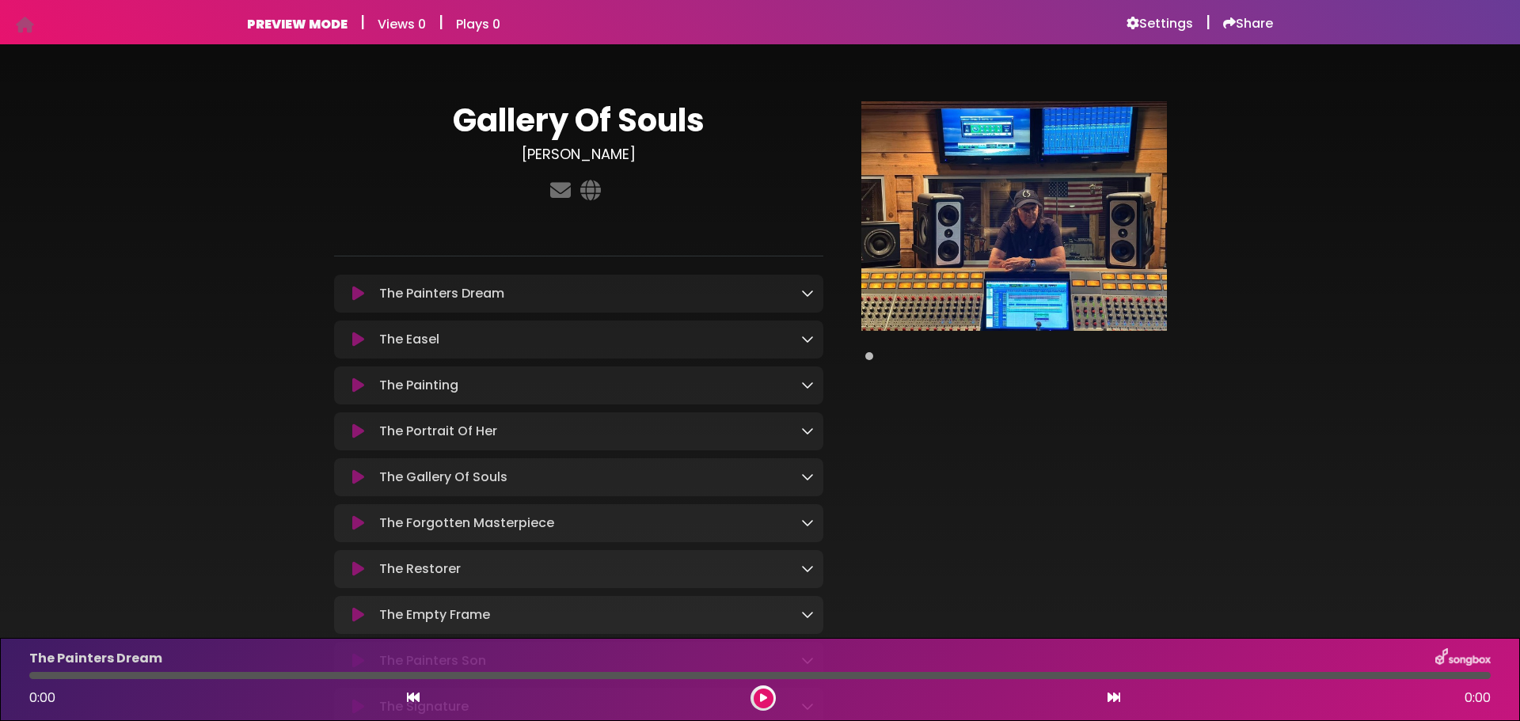
click at [803, 340] on icon at bounding box center [807, 339] width 13 height 13
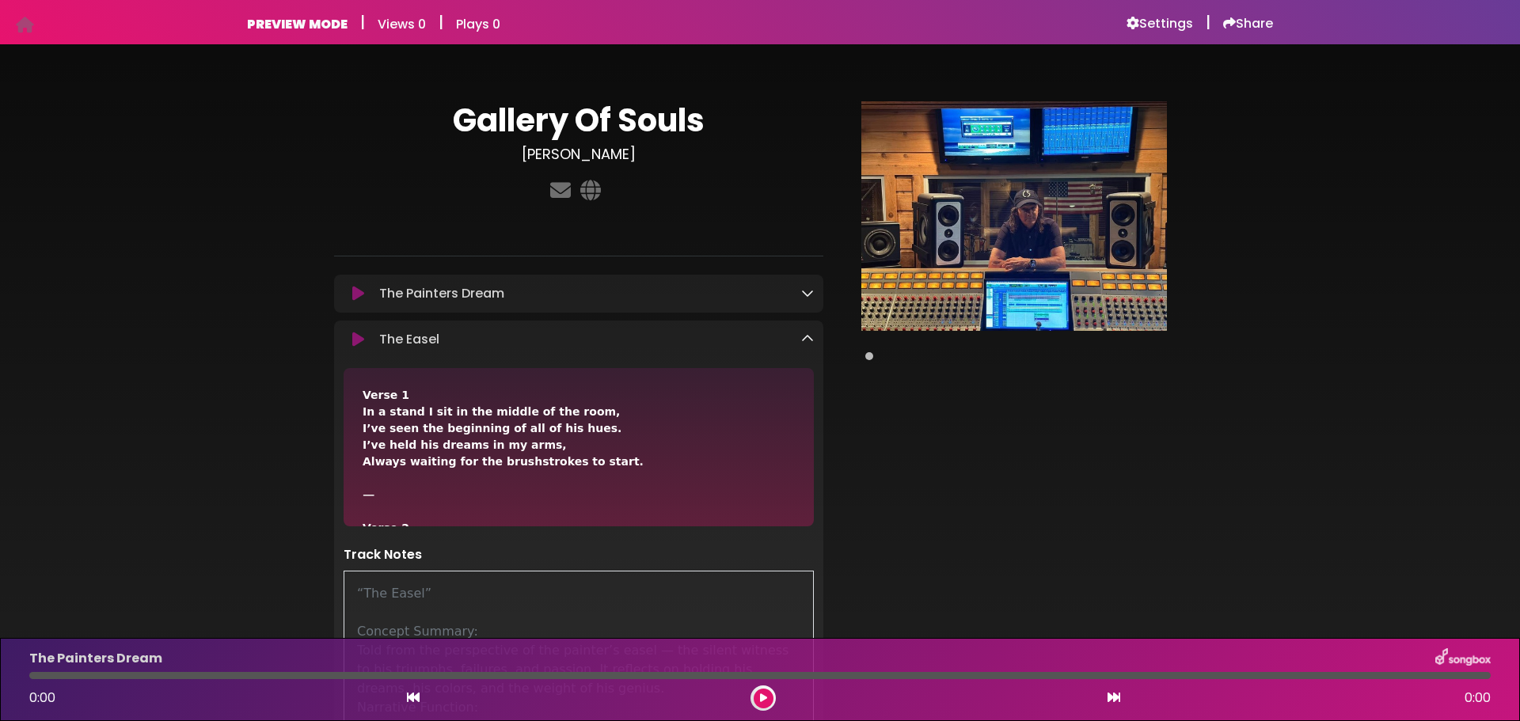
click at [803, 340] on icon at bounding box center [807, 339] width 13 height 13
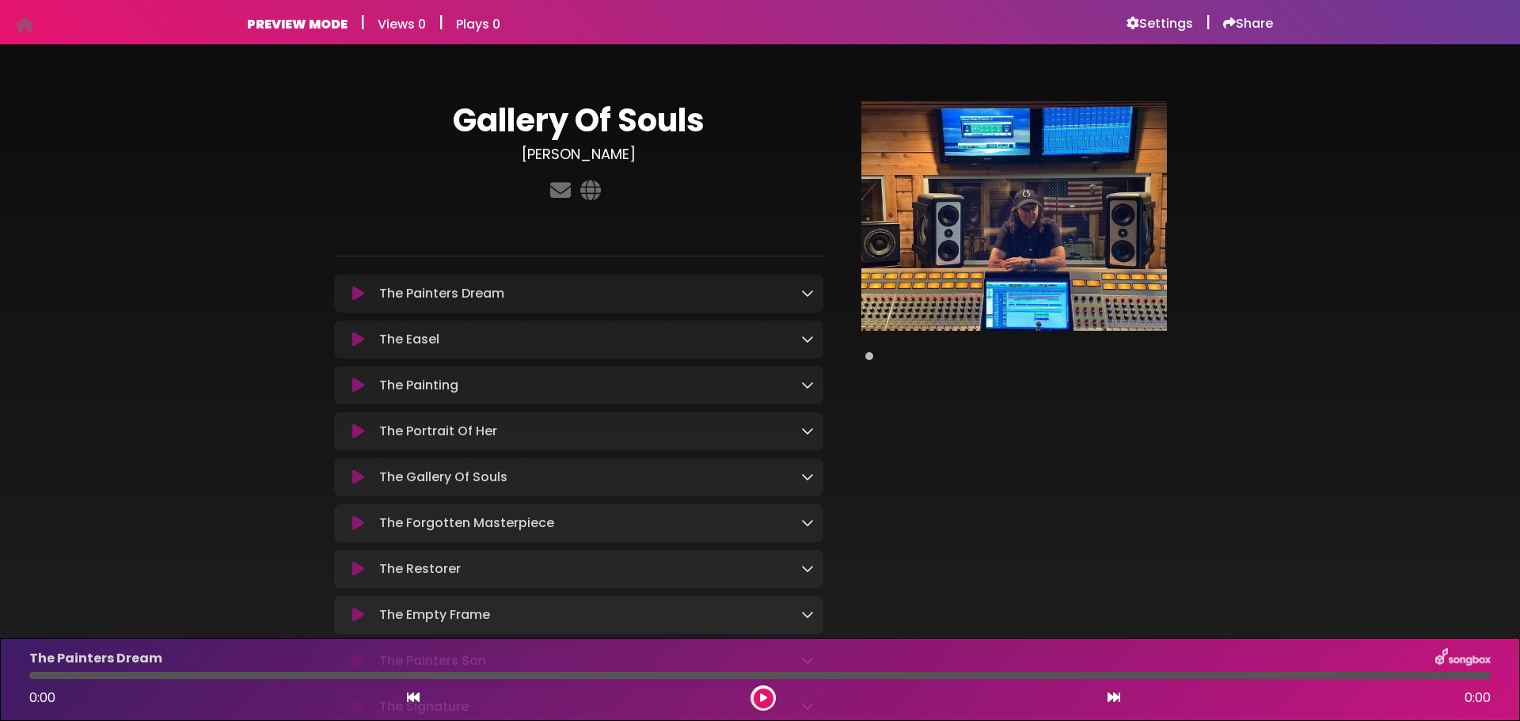
click at [815, 387] on div "The Painting Loading Track..." at bounding box center [578, 385] width 489 height 19
click at [810, 387] on icon at bounding box center [807, 385] width 13 height 13
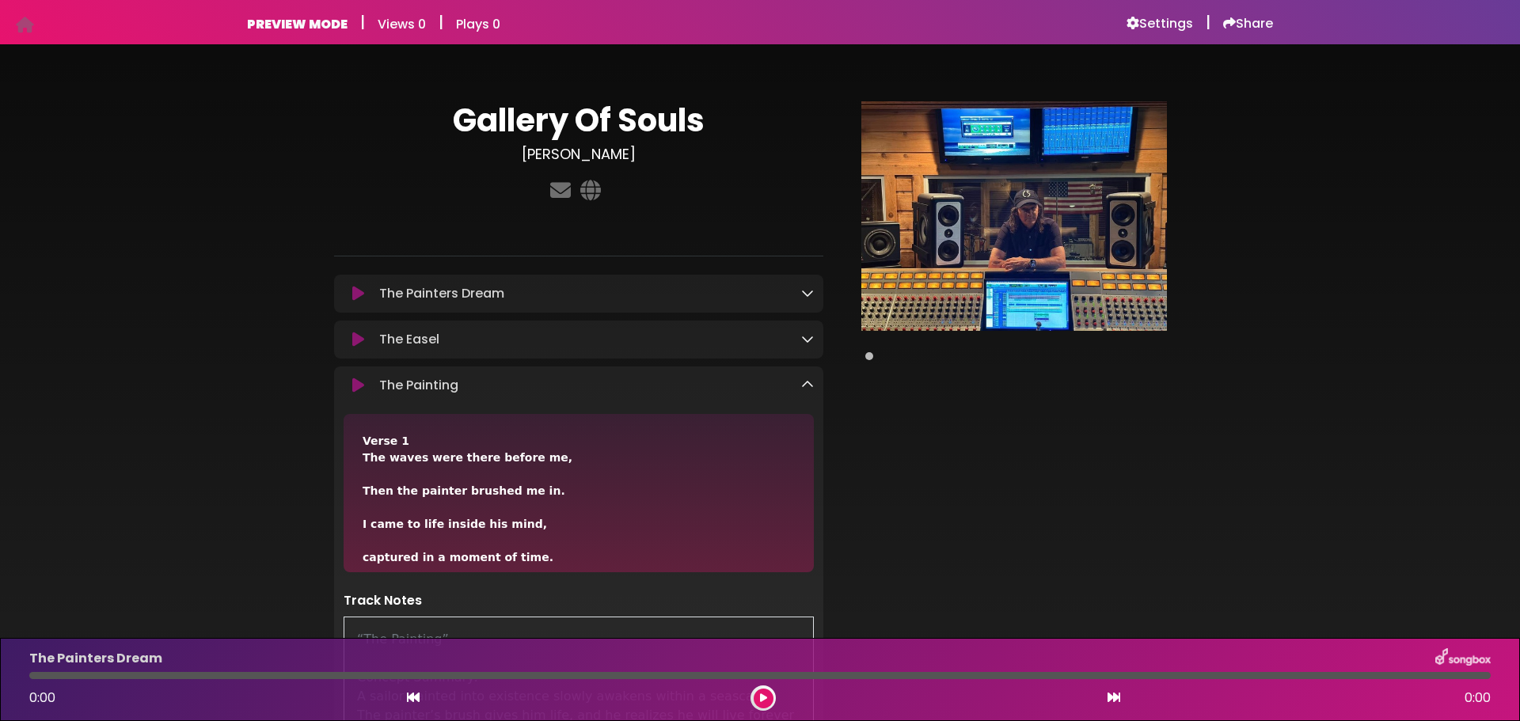
click at [810, 387] on icon at bounding box center [807, 385] width 13 height 13
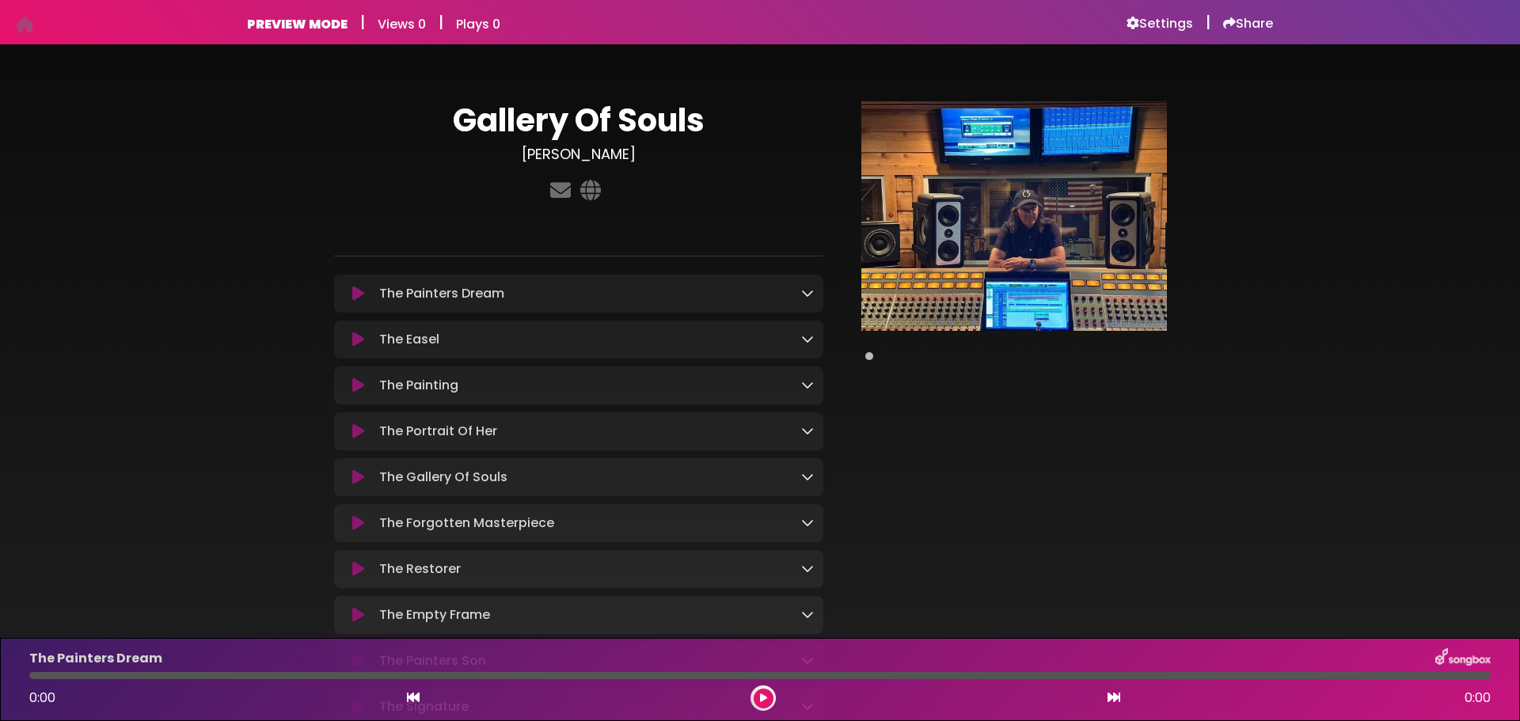
click at [805, 436] on icon at bounding box center [807, 430] width 13 height 13
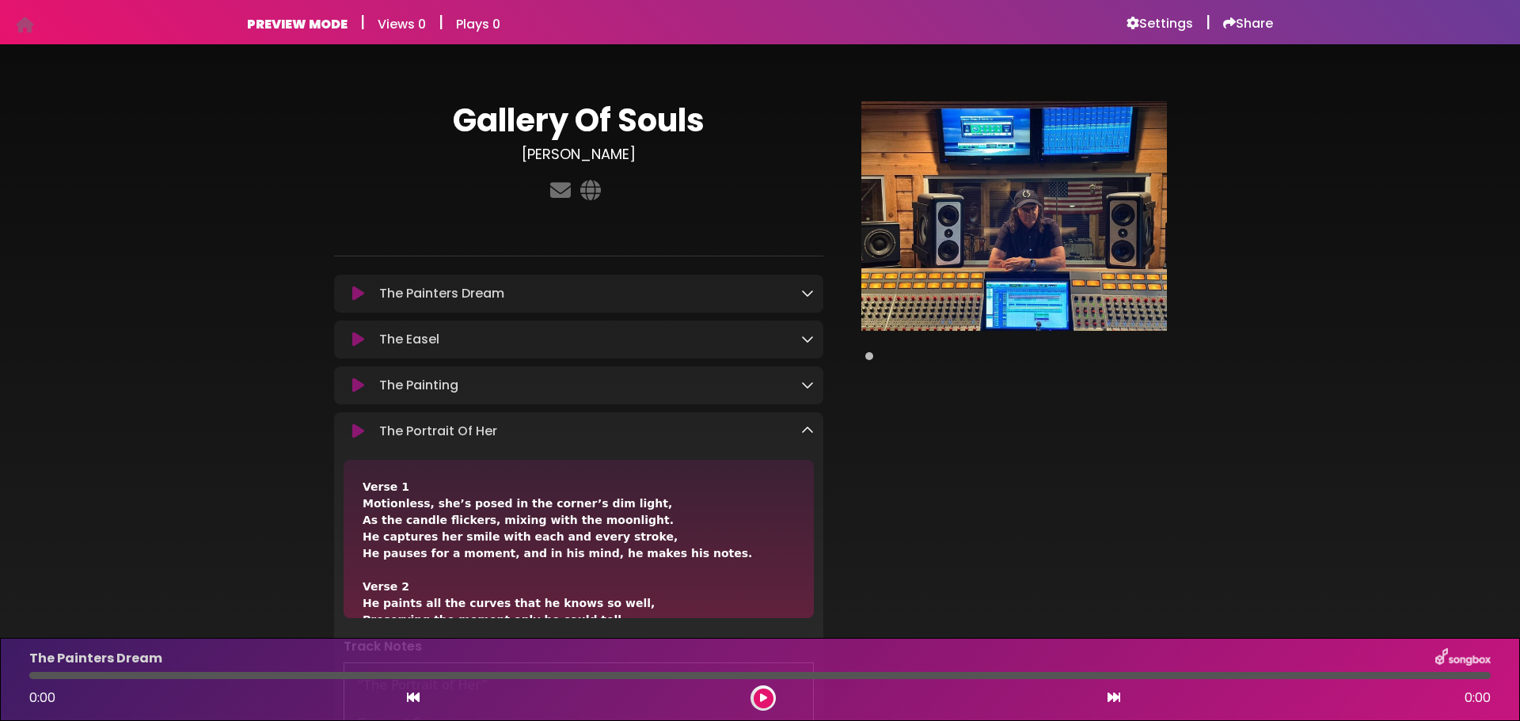
click at [805, 436] on icon at bounding box center [807, 430] width 13 height 13
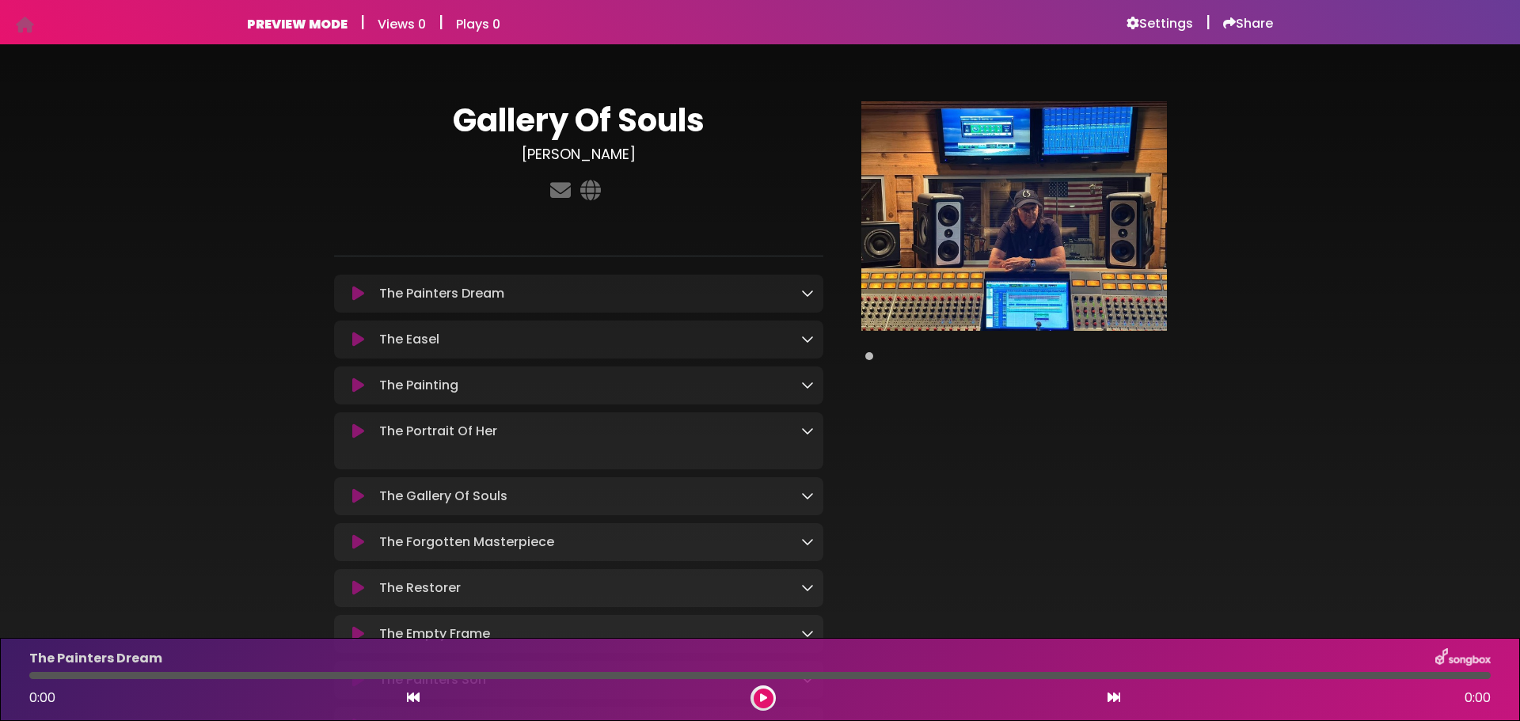
click at [805, 436] on icon at bounding box center [807, 430] width 13 height 13
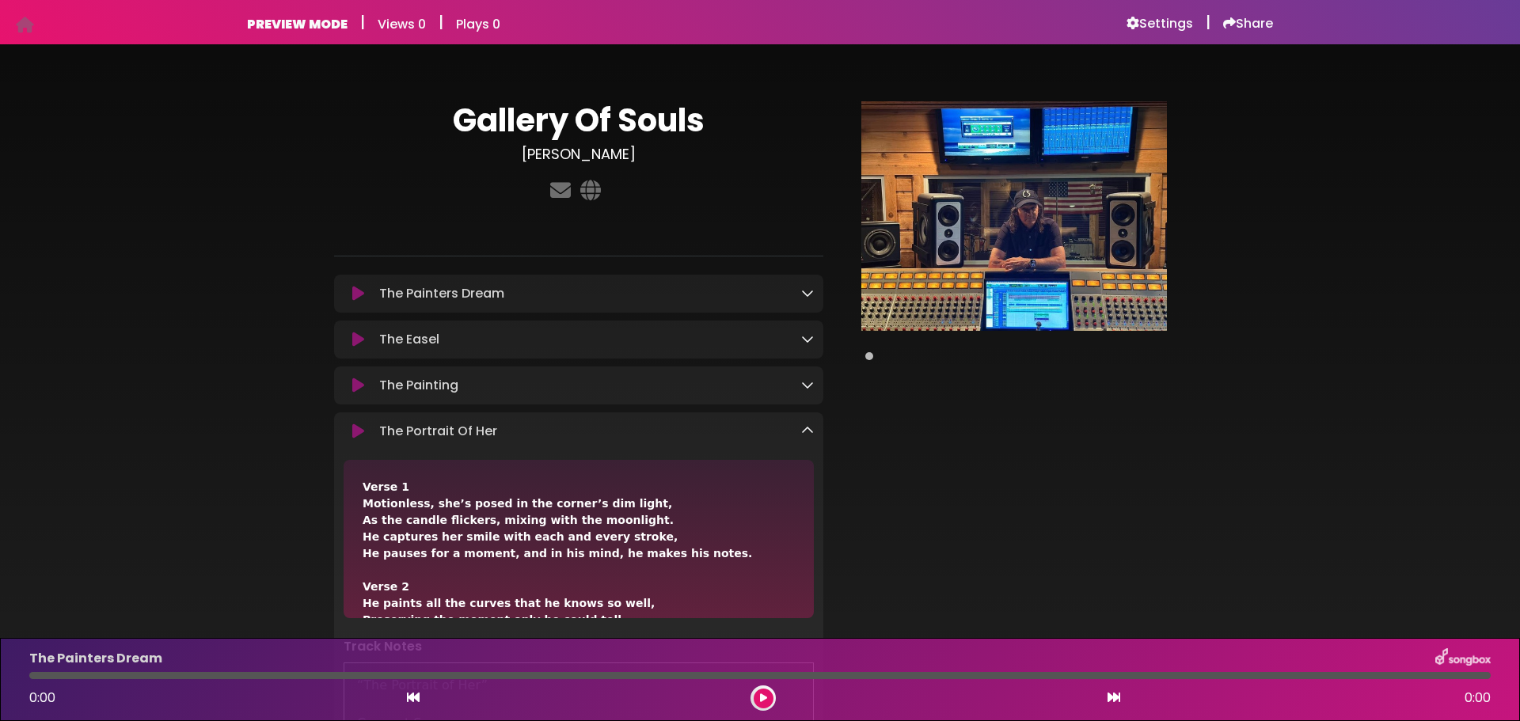
click at [805, 436] on icon at bounding box center [807, 430] width 13 height 13
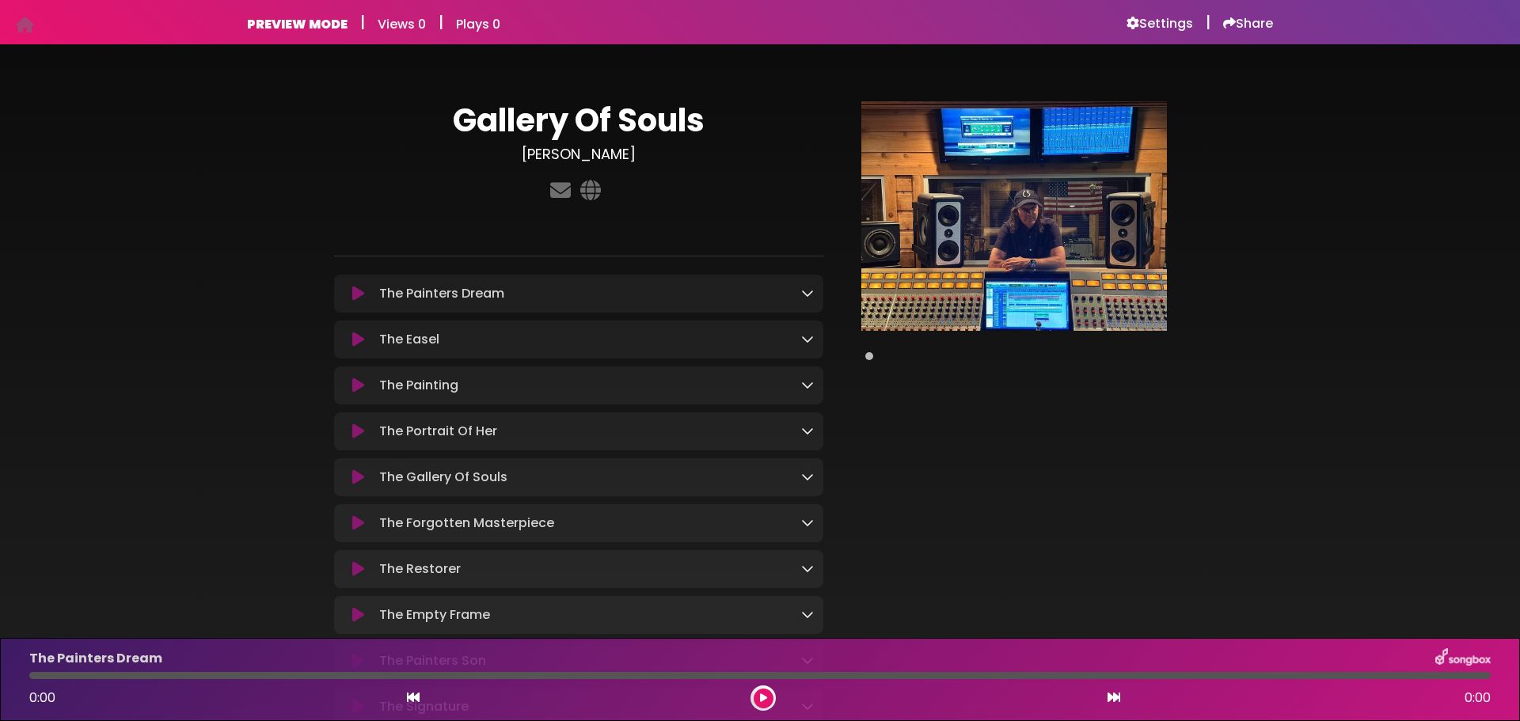
click at [808, 480] on icon at bounding box center [807, 476] width 13 height 13
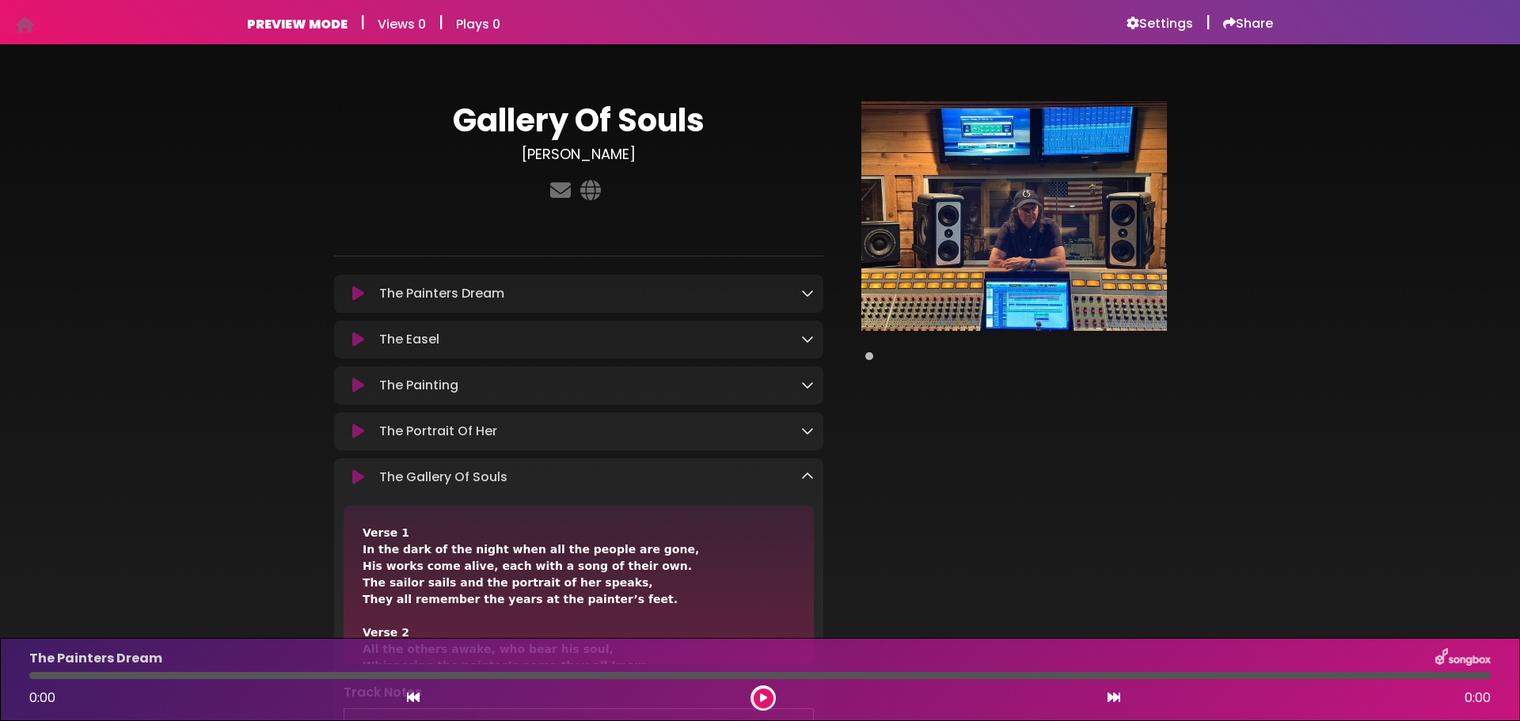
click at [808, 480] on icon at bounding box center [807, 476] width 13 height 13
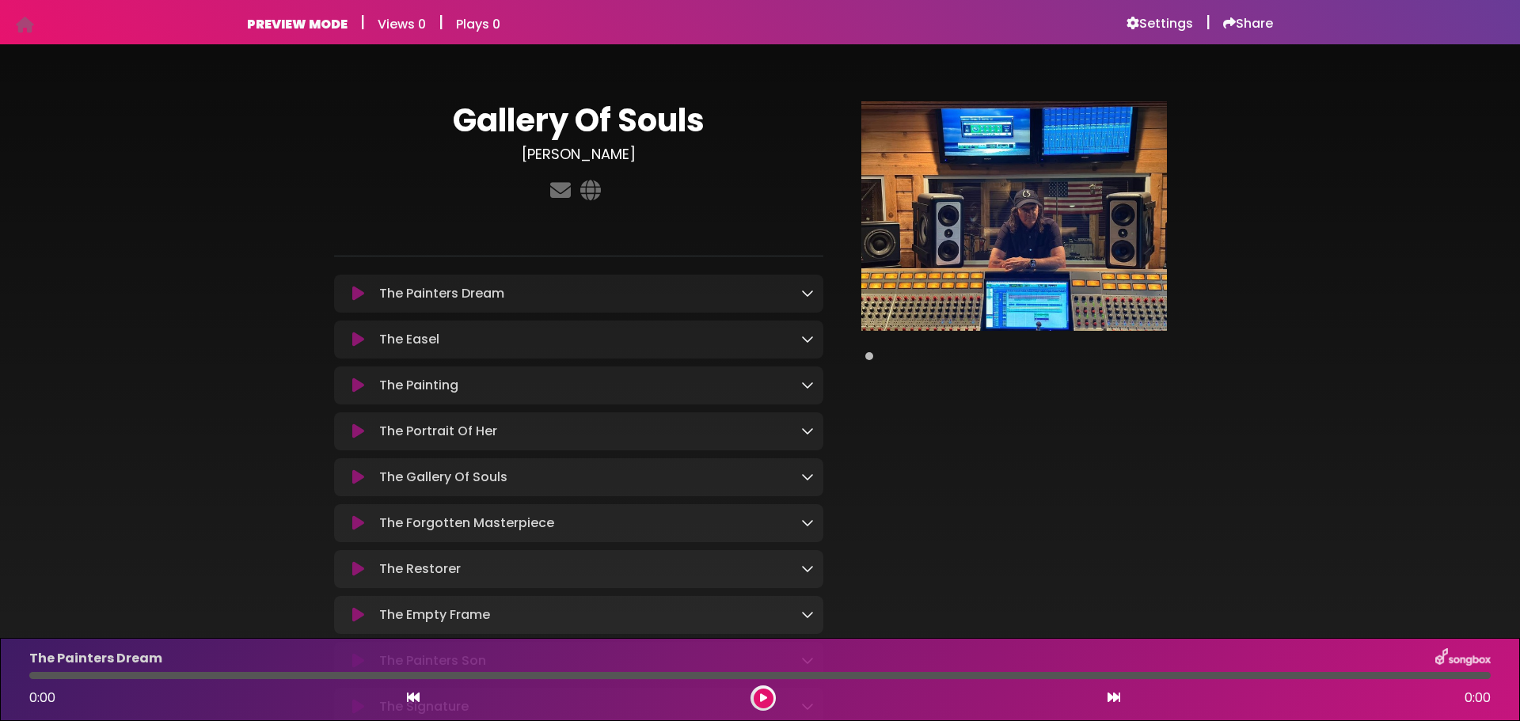
scroll to position [79, 0]
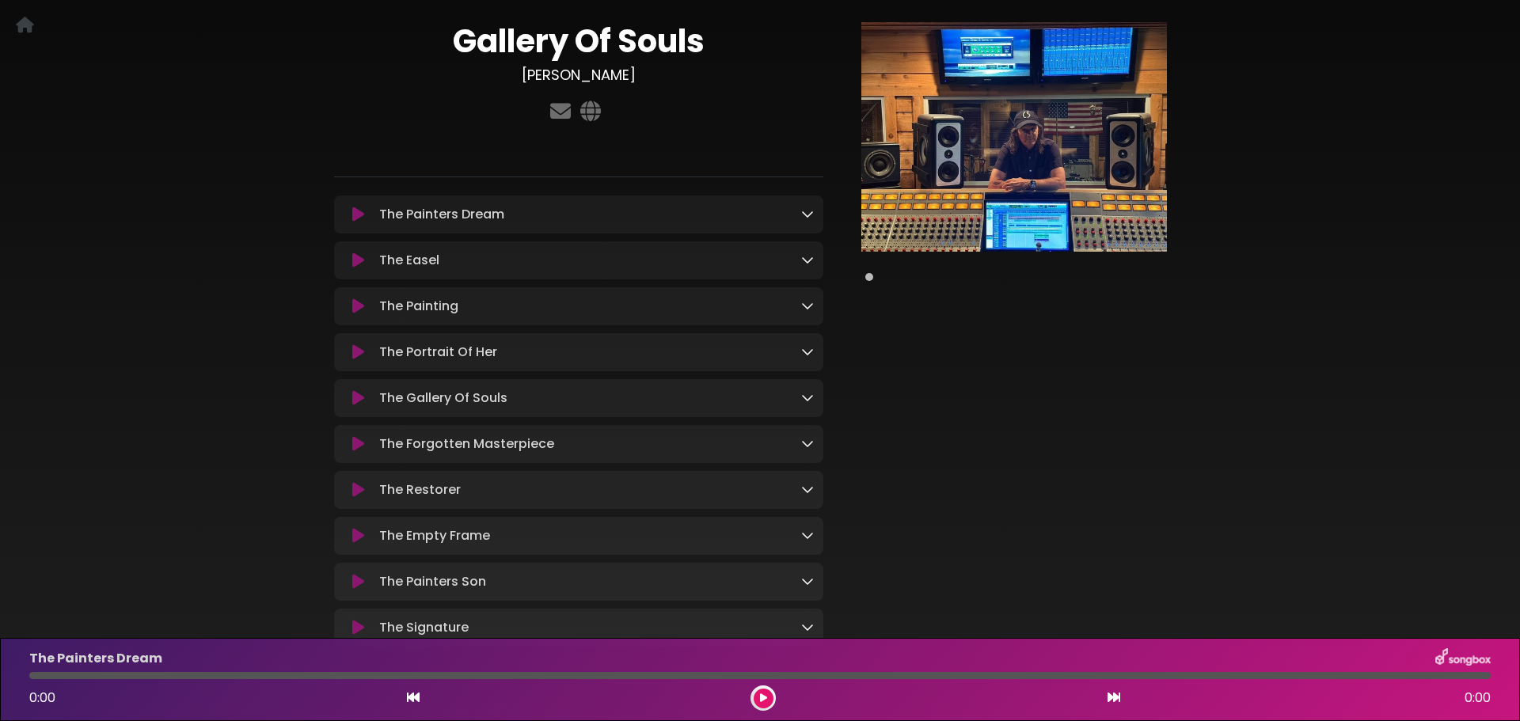
click at [809, 443] on icon at bounding box center [807, 443] width 13 height 13
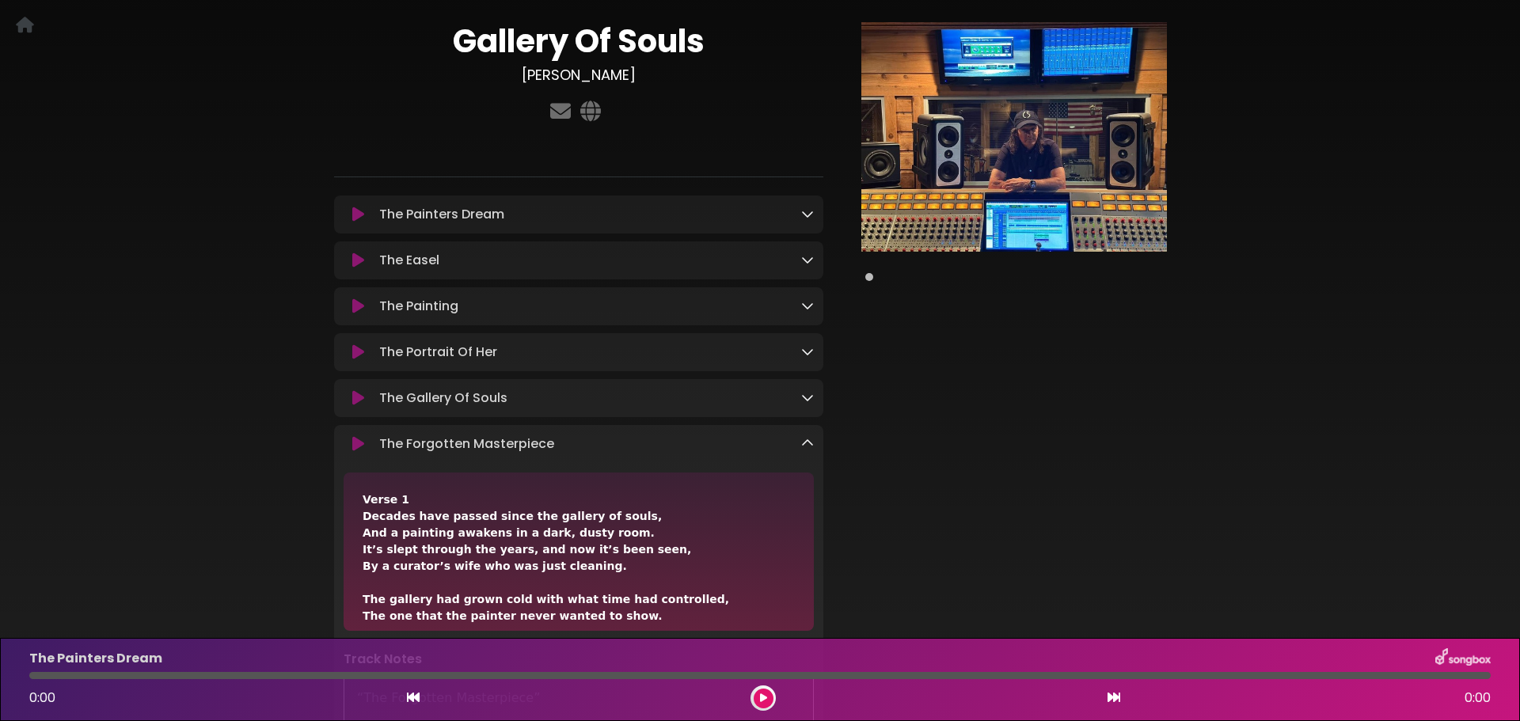
click at [809, 443] on icon at bounding box center [807, 443] width 13 height 13
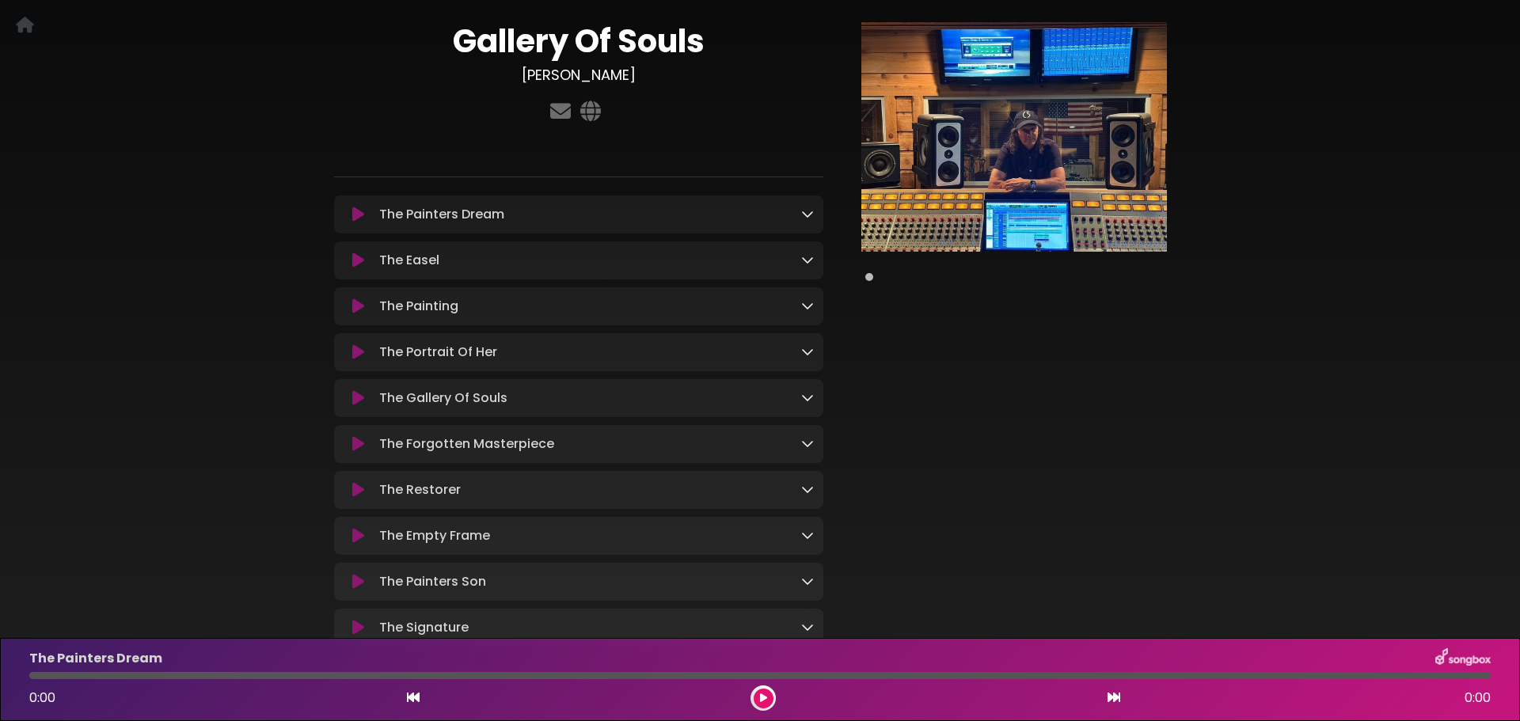
scroll to position [158, 0]
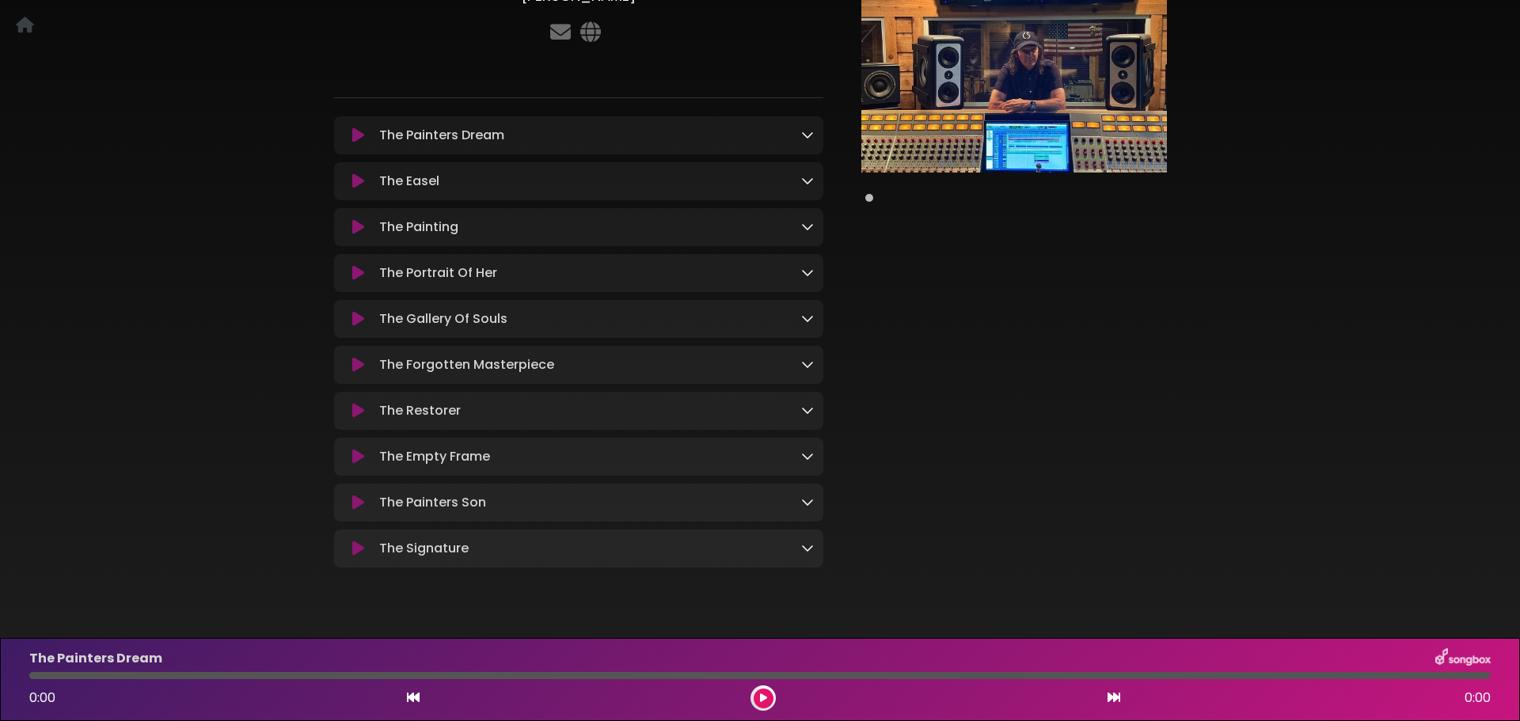
click at [805, 413] on icon at bounding box center [807, 410] width 13 height 13
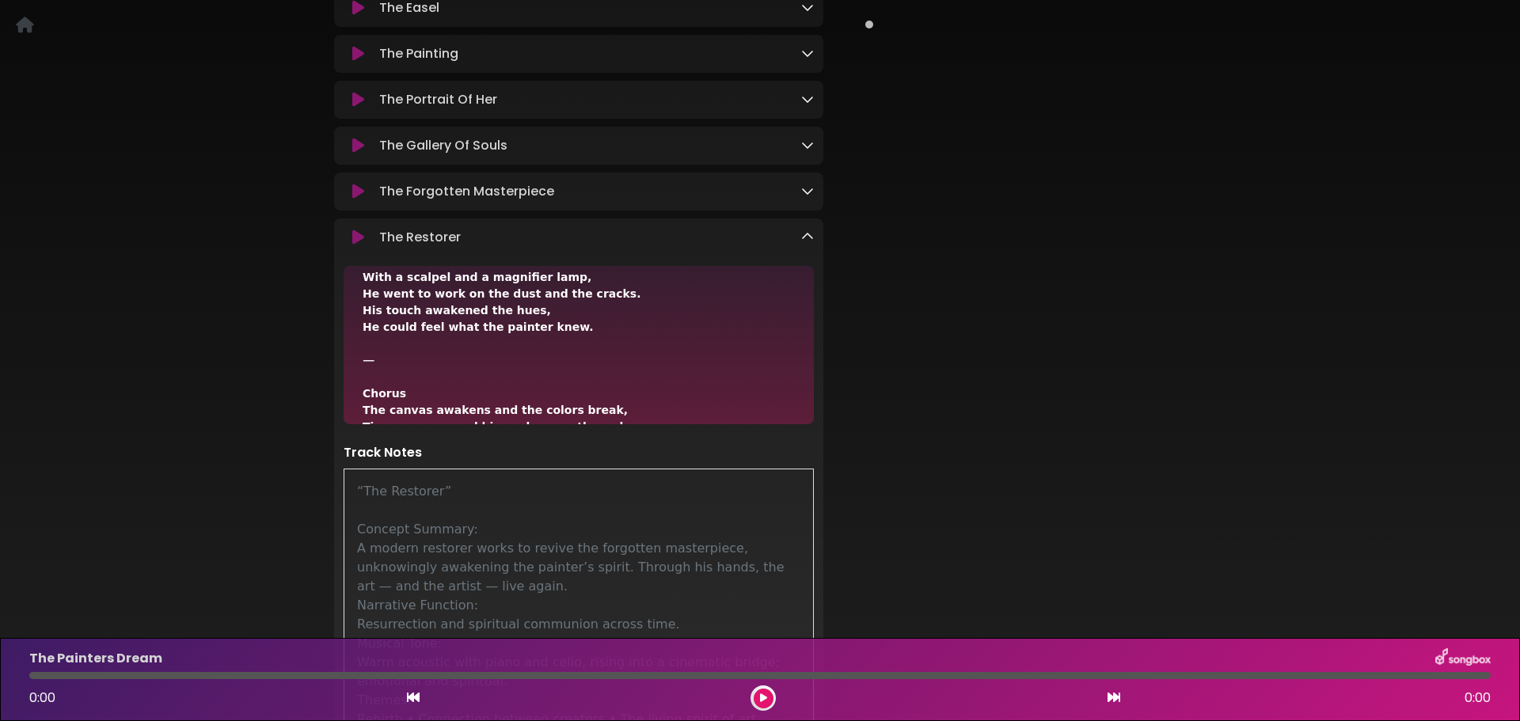
scroll to position [317, 0]
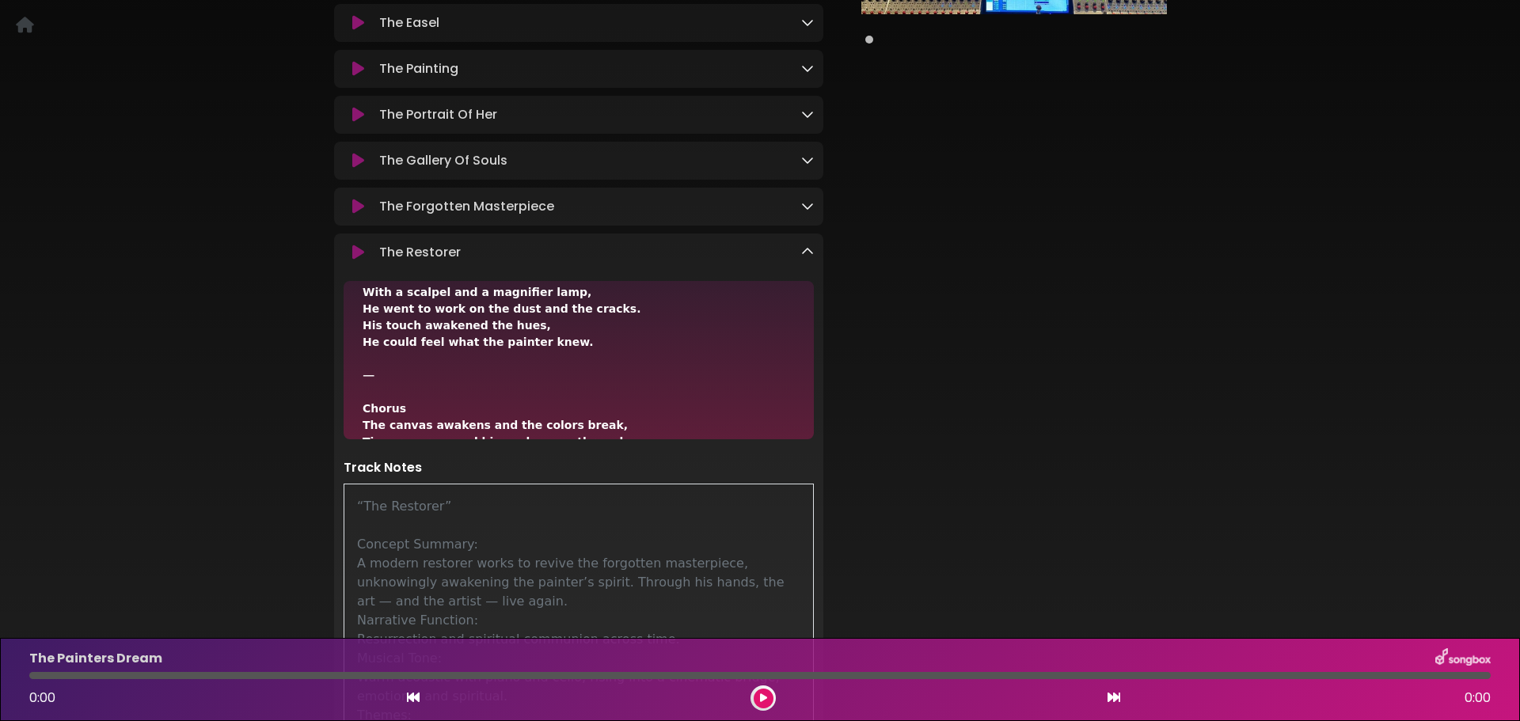
click at [804, 257] on icon at bounding box center [807, 251] width 13 height 13
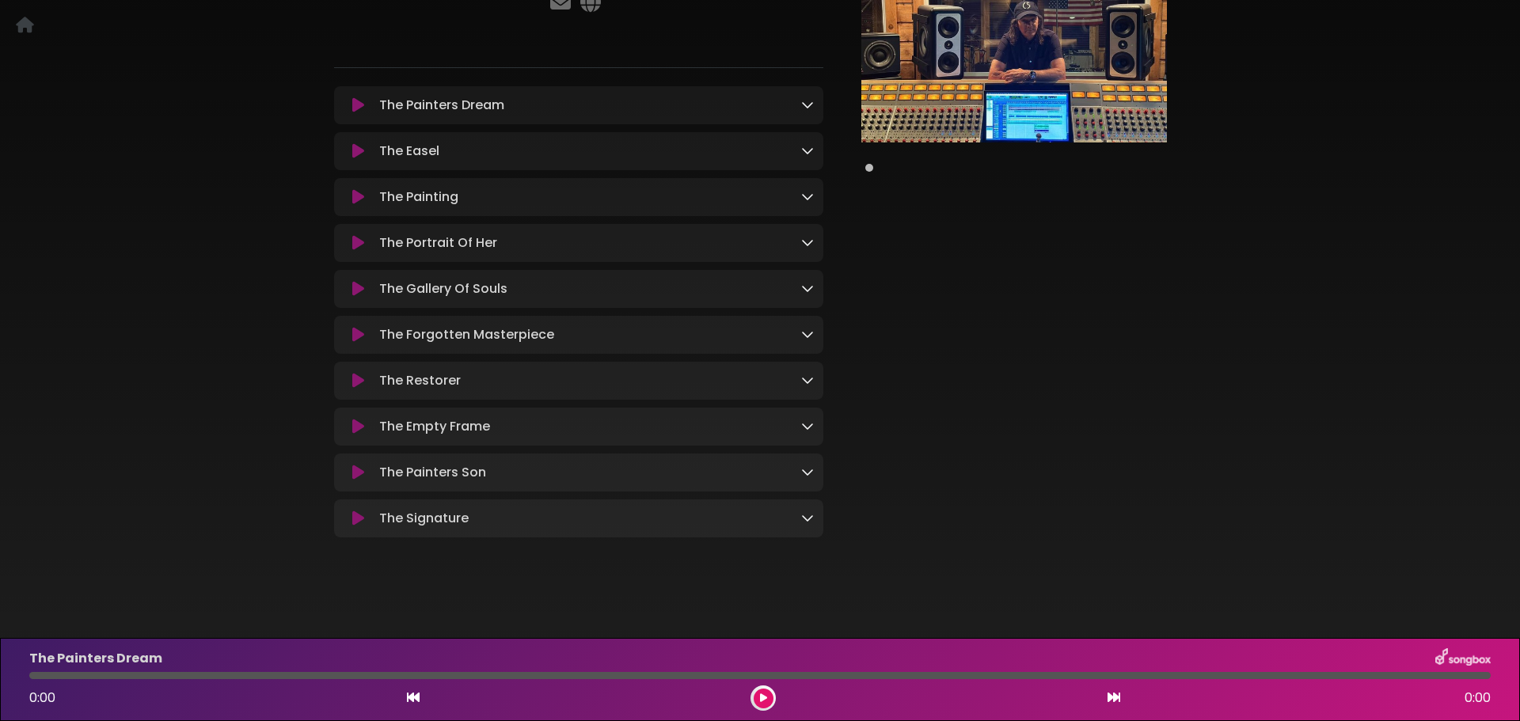
scroll to position [196, 0]
click at [810, 518] on icon at bounding box center [807, 518] width 13 height 13
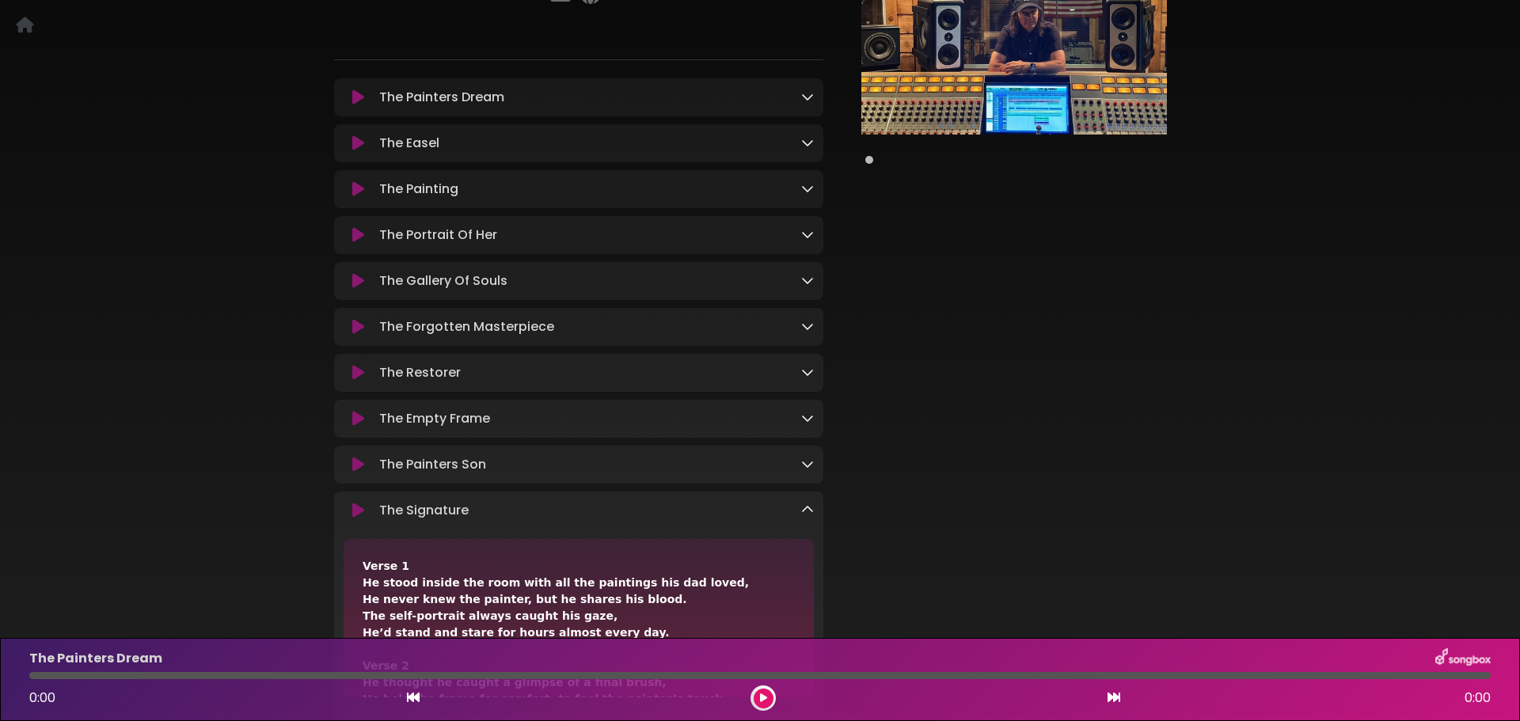
click at [810, 516] on icon at bounding box center [807, 510] width 13 height 13
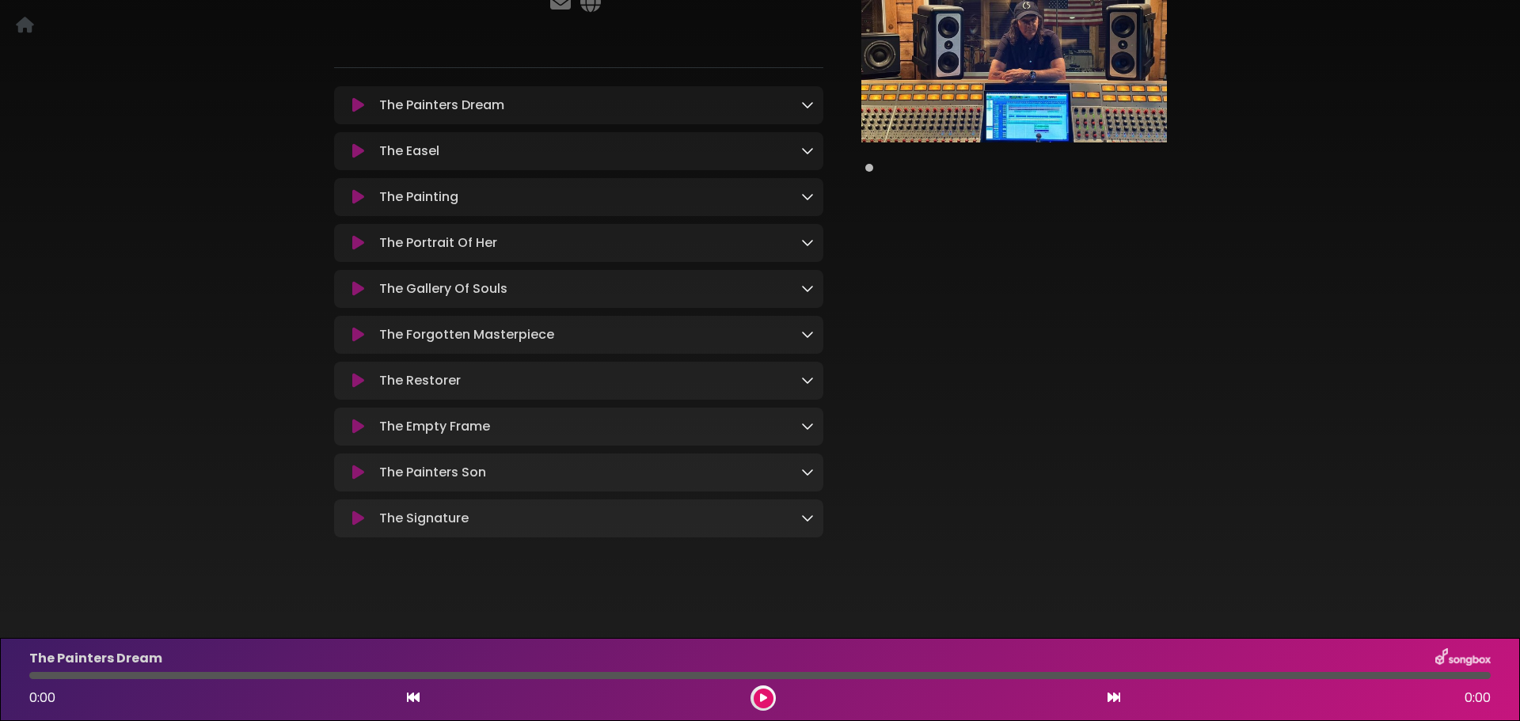
click at [810, 469] on icon at bounding box center [807, 472] width 13 height 13
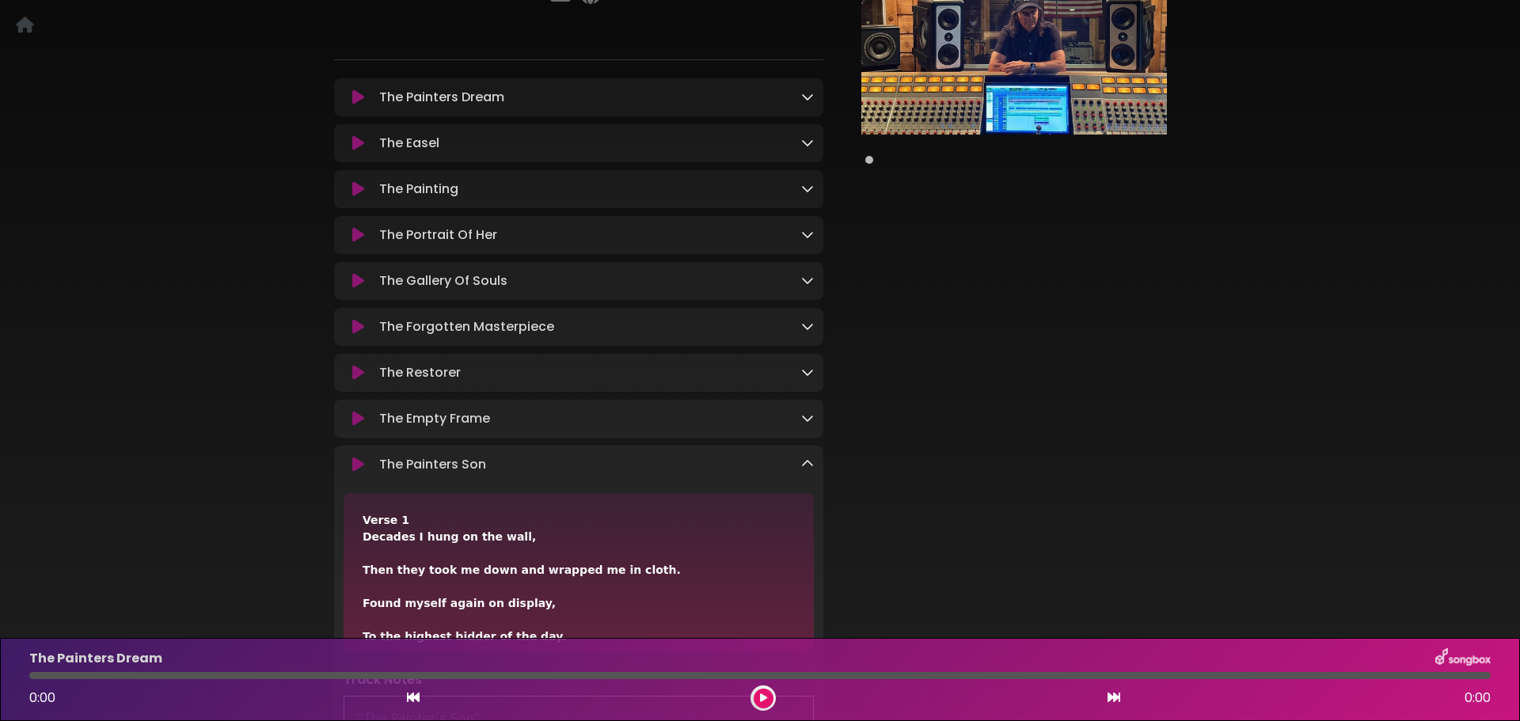
click at [810, 469] on icon at bounding box center [807, 464] width 13 height 13
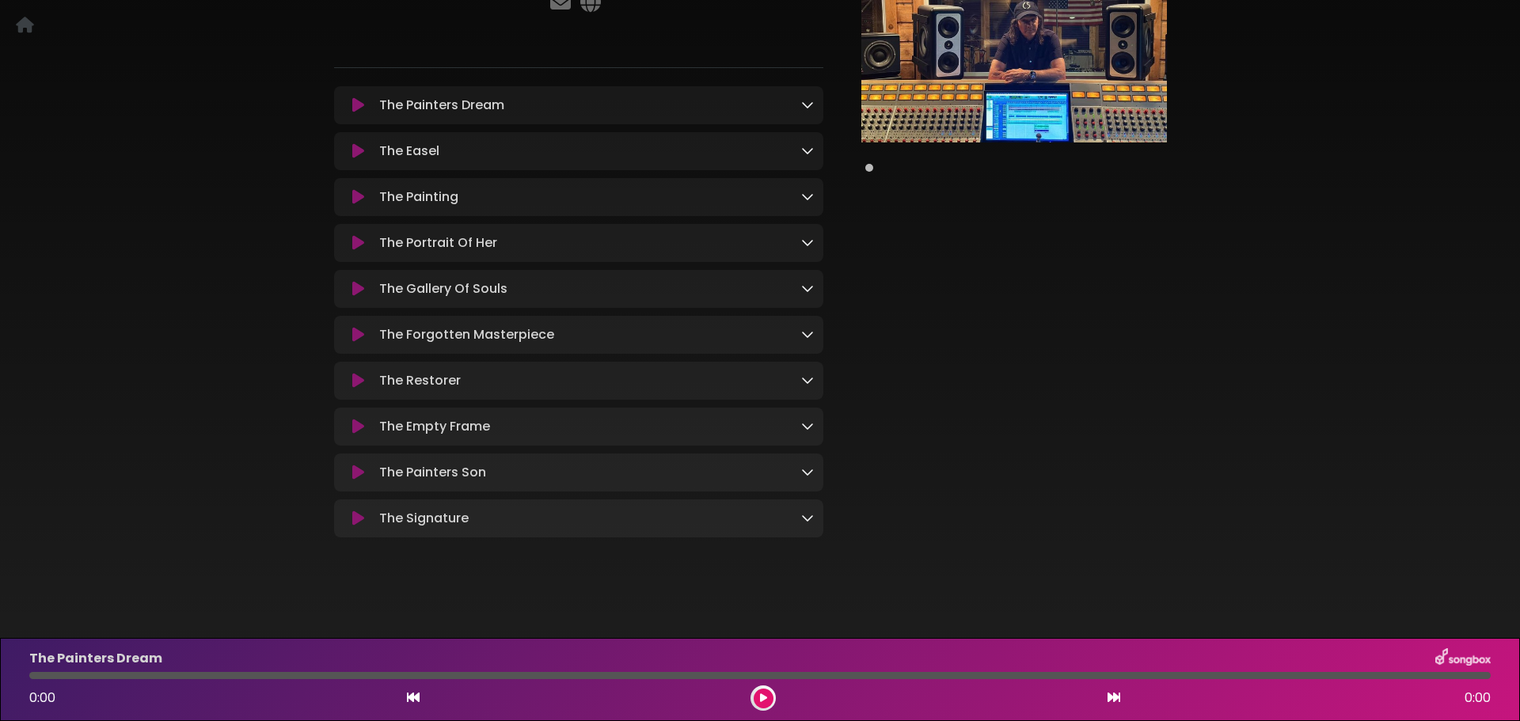
click at [805, 516] on icon at bounding box center [807, 518] width 13 height 13
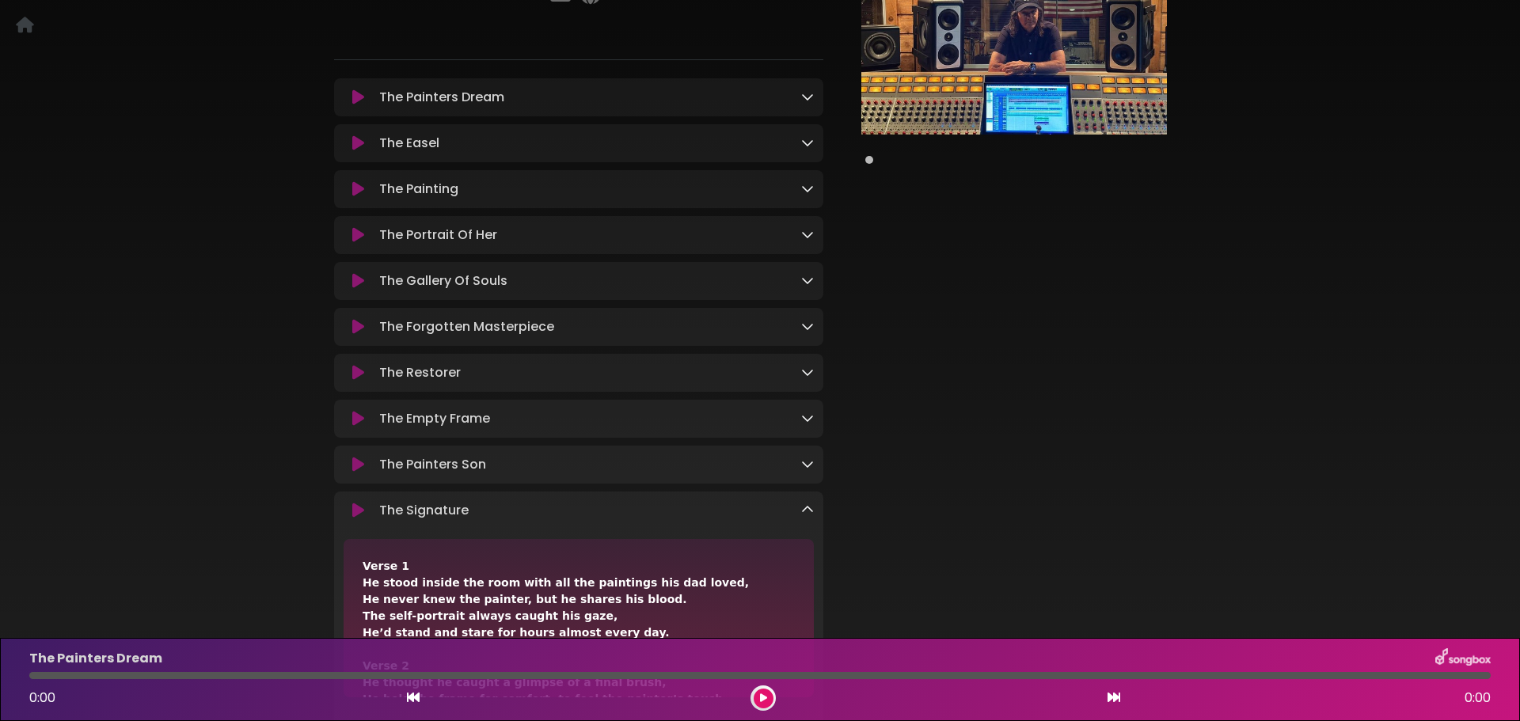
click at [805, 516] on icon at bounding box center [807, 510] width 13 height 13
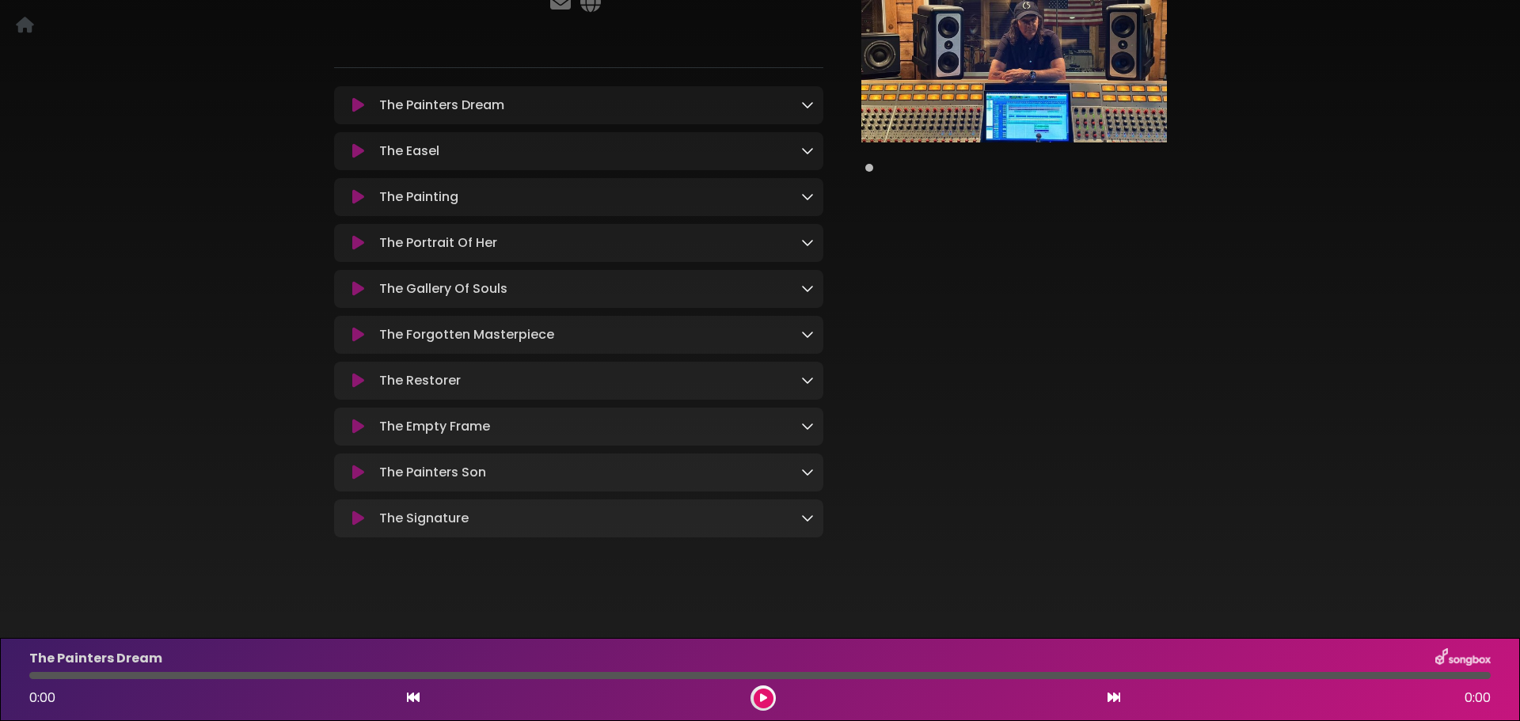
click at [807, 426] on icon at bounding box center [807, 426] width 13 height 13
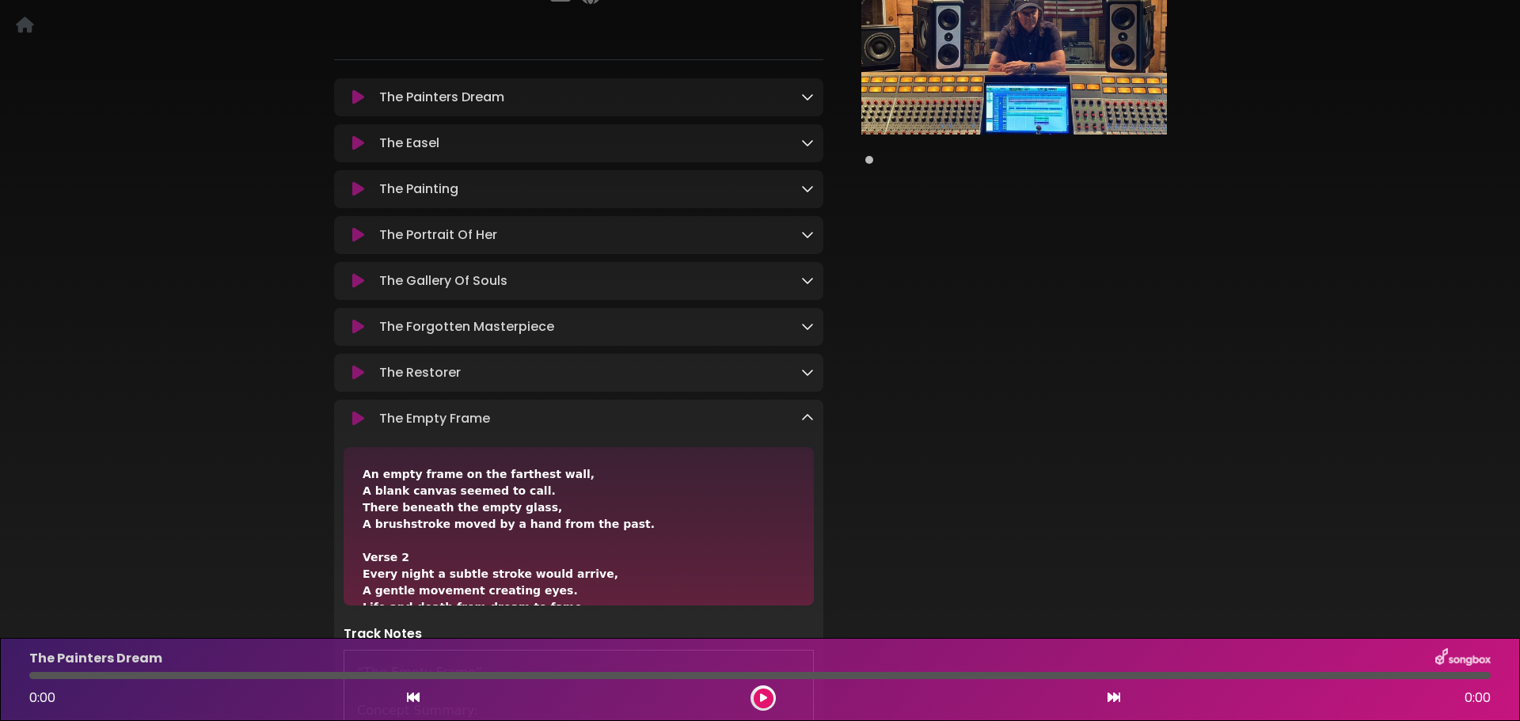
click at [807, 424] on icon at bounding box center [807, 418] width 13 height 13
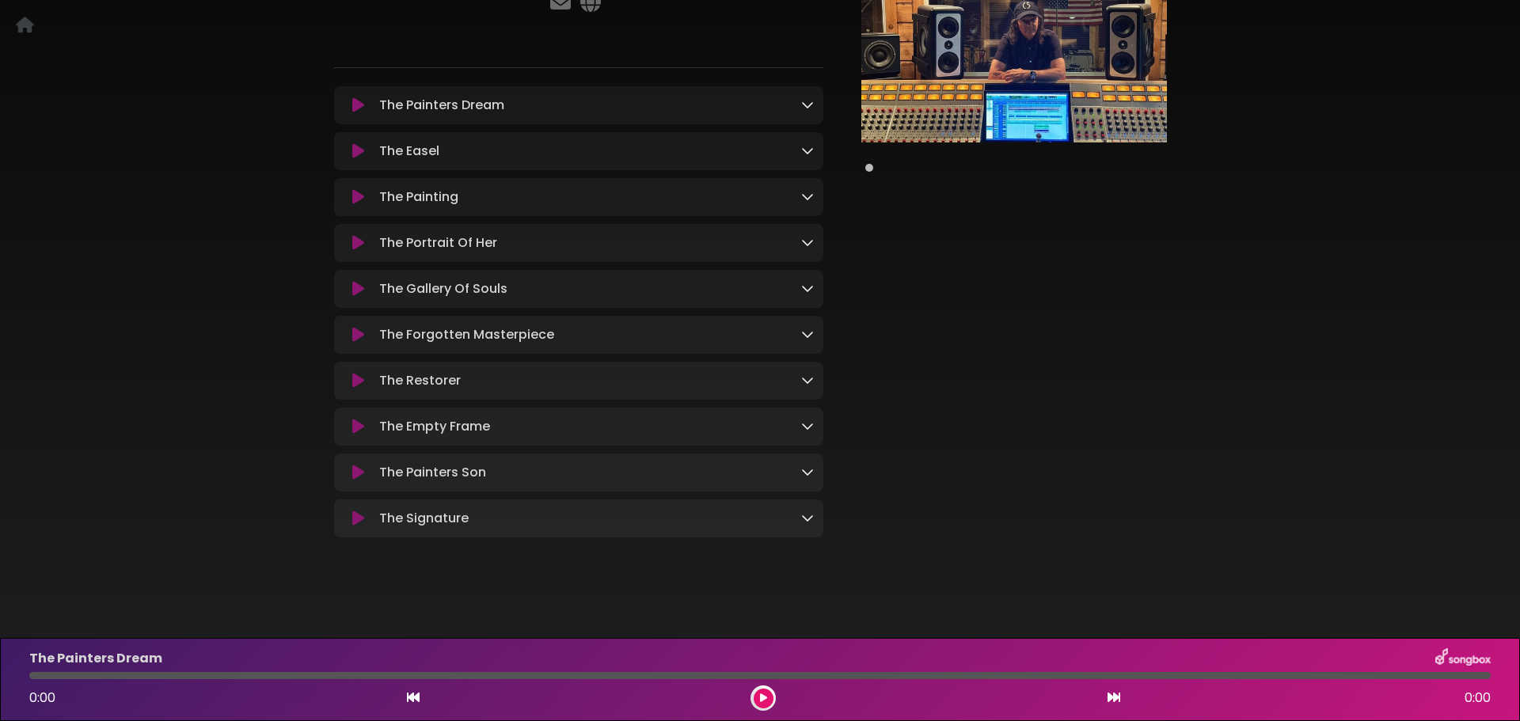
click at [805, 377] on icon at bounding box center [807, 380] width 13 height 13
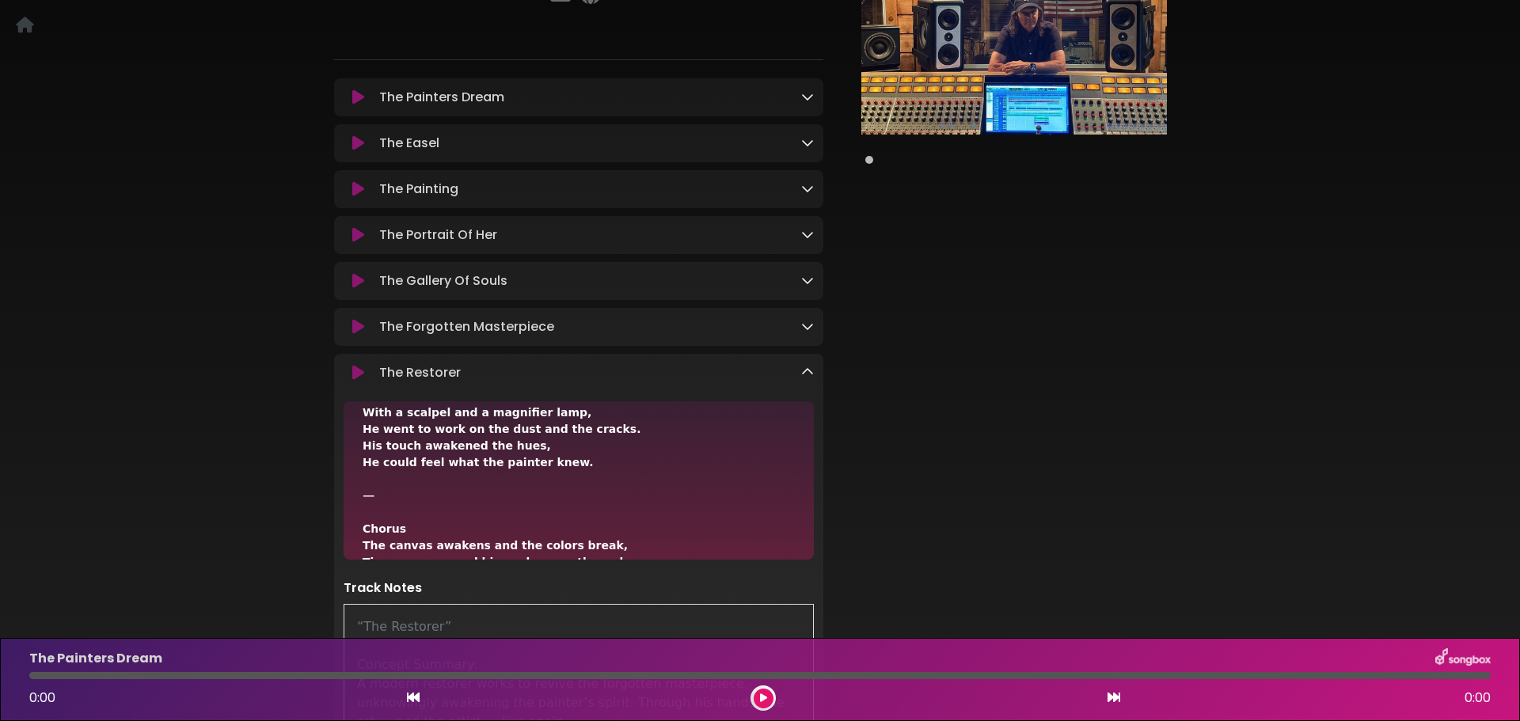
click at [805, 377] on icon at bounding box center [807, 372] width 13 height 13
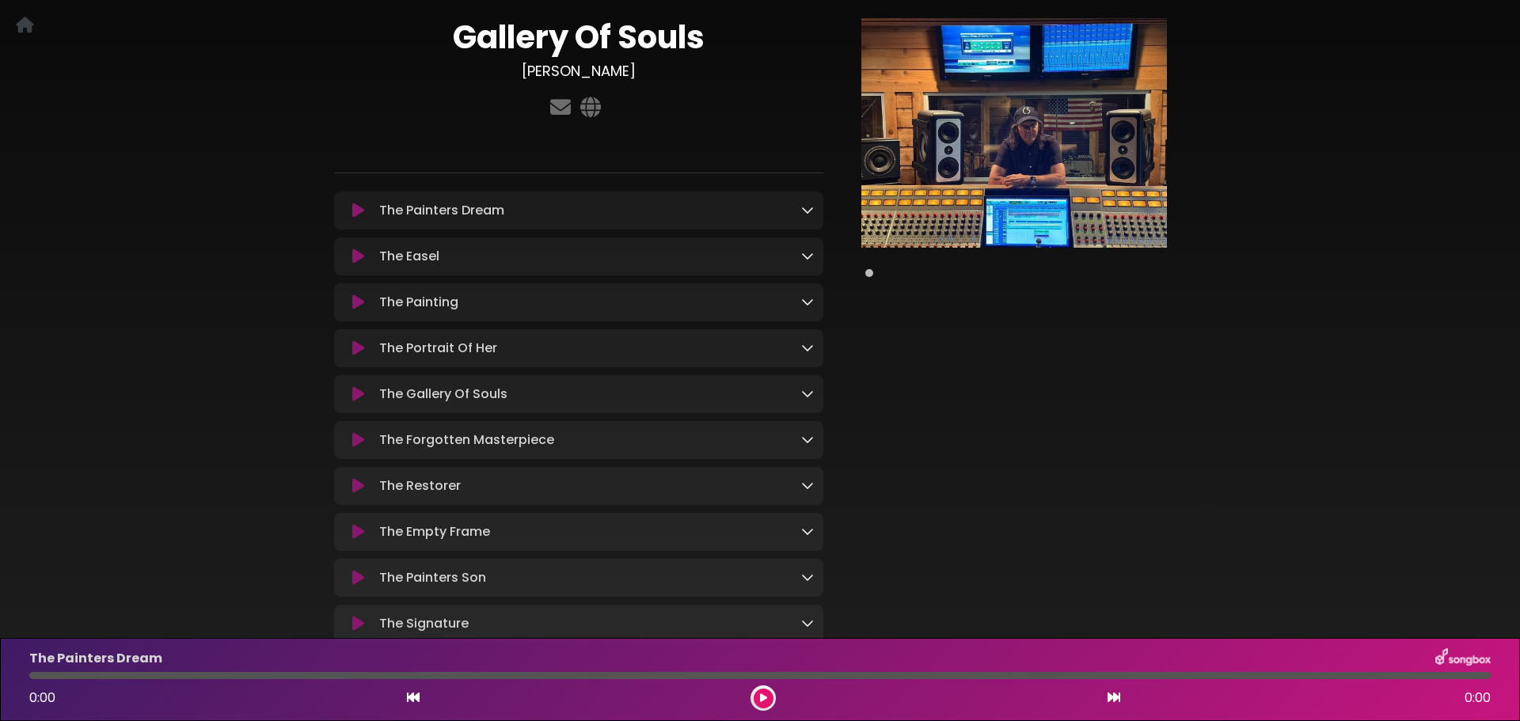
scroll to position [0, 0]
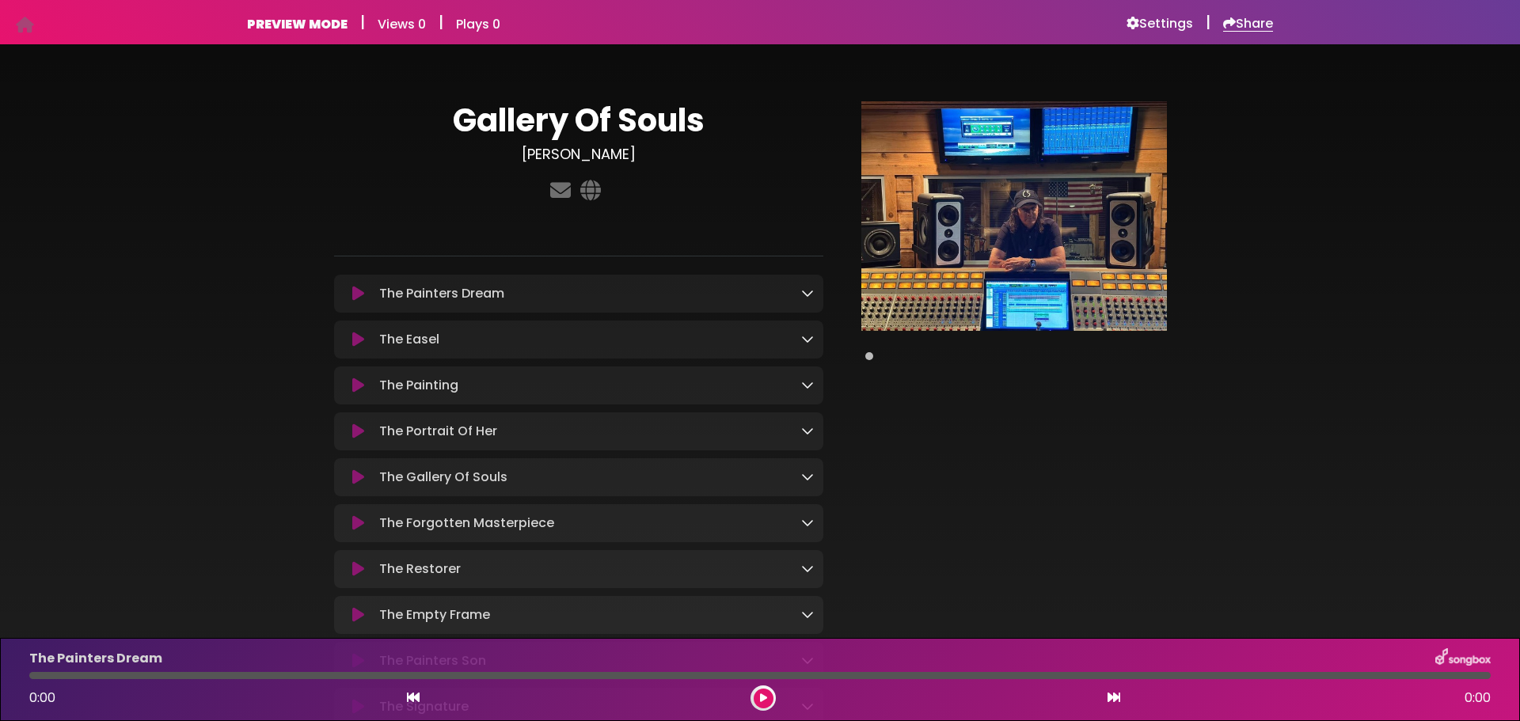
click at [1250, 20] on h6 "Share" at bounding box center [1248, 24] width 50 height 16
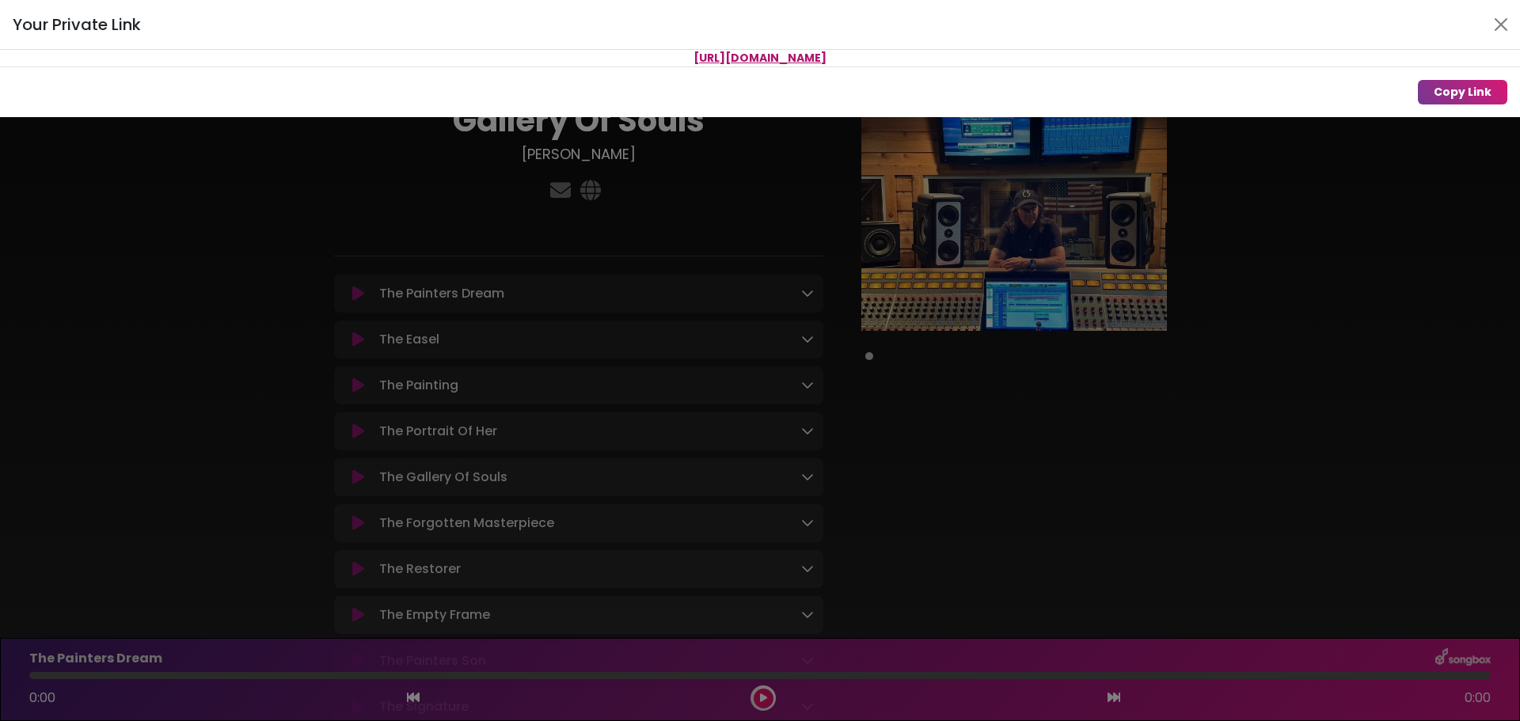
click at [827, 55] on span "[URL][DOMAIN_NAME]" at bounding box center [760, 58] width 133 height 16
drag, startPoint x: 987, startPoint y: 62, endPoint x: 559, endPoint y: 59, distance: 427.6
click at [559, 59] on p "[URL][DOMAIN_NAME]" at bounding box center [760, 58] width 1520 height 17
copy span "[URL][DOMAIN_NAME]"
click at [1330, 197] on div "Your Private Link [URL][DOMAIN_NAME] Copy Link" at bounding box center [760, 360] width 1520 height 721
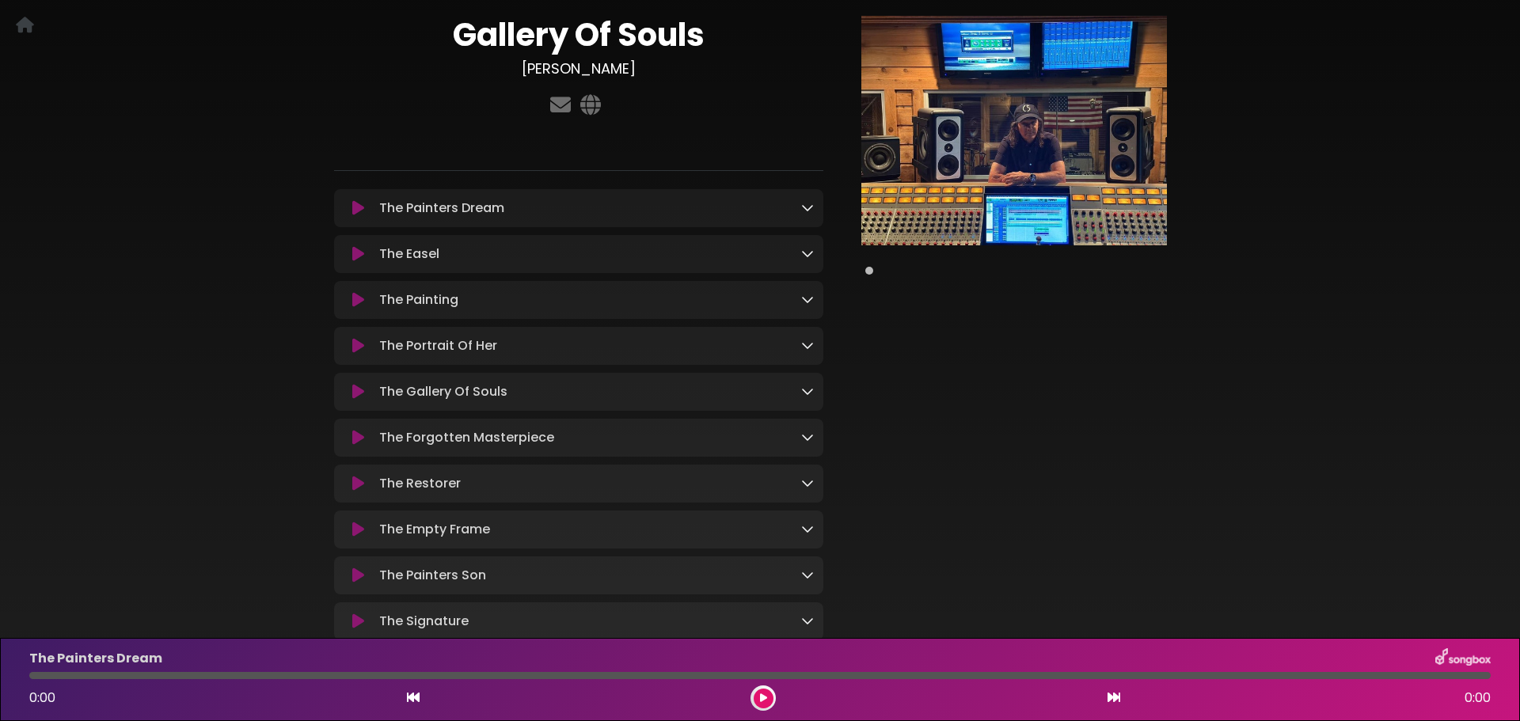
scroll to position [38, 0]
